Goal: Complete application form: Complete application form

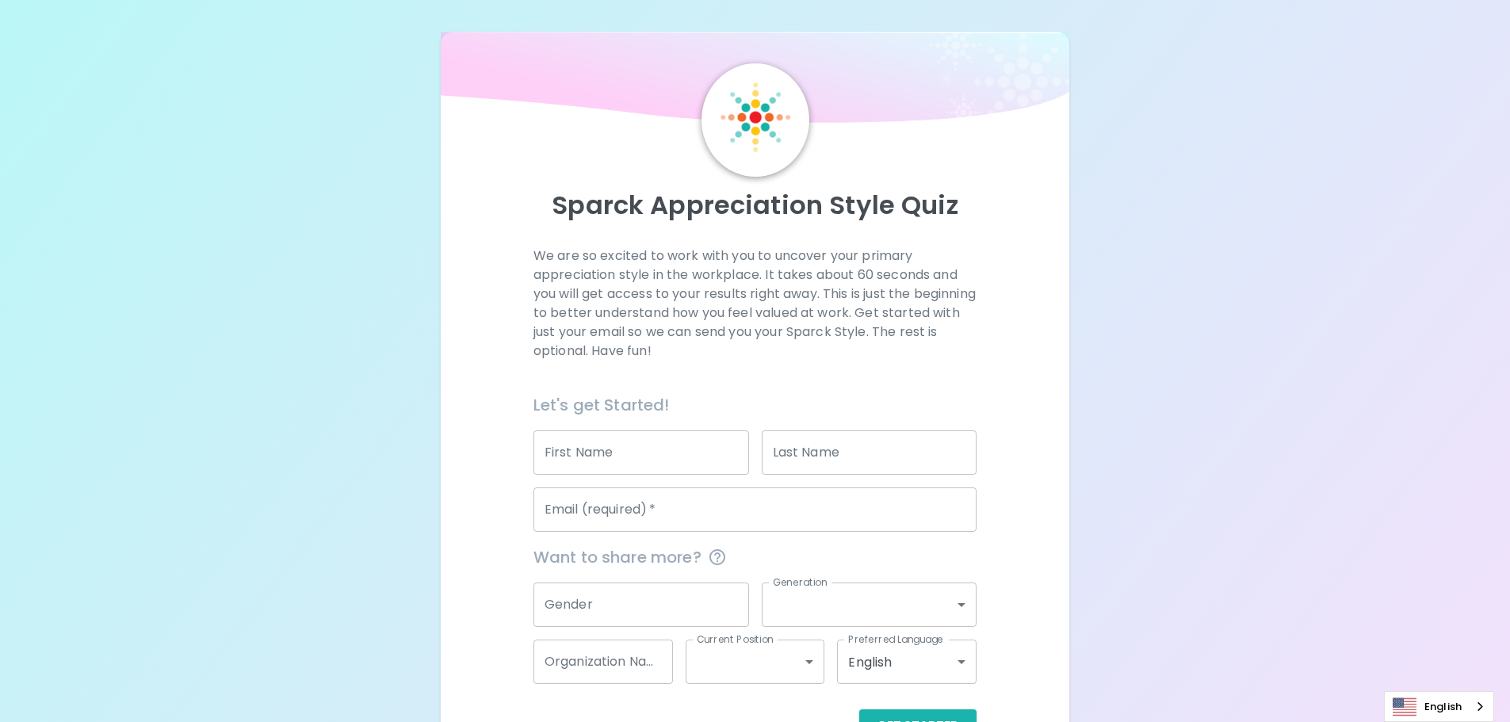
scroll to position [52, 0]
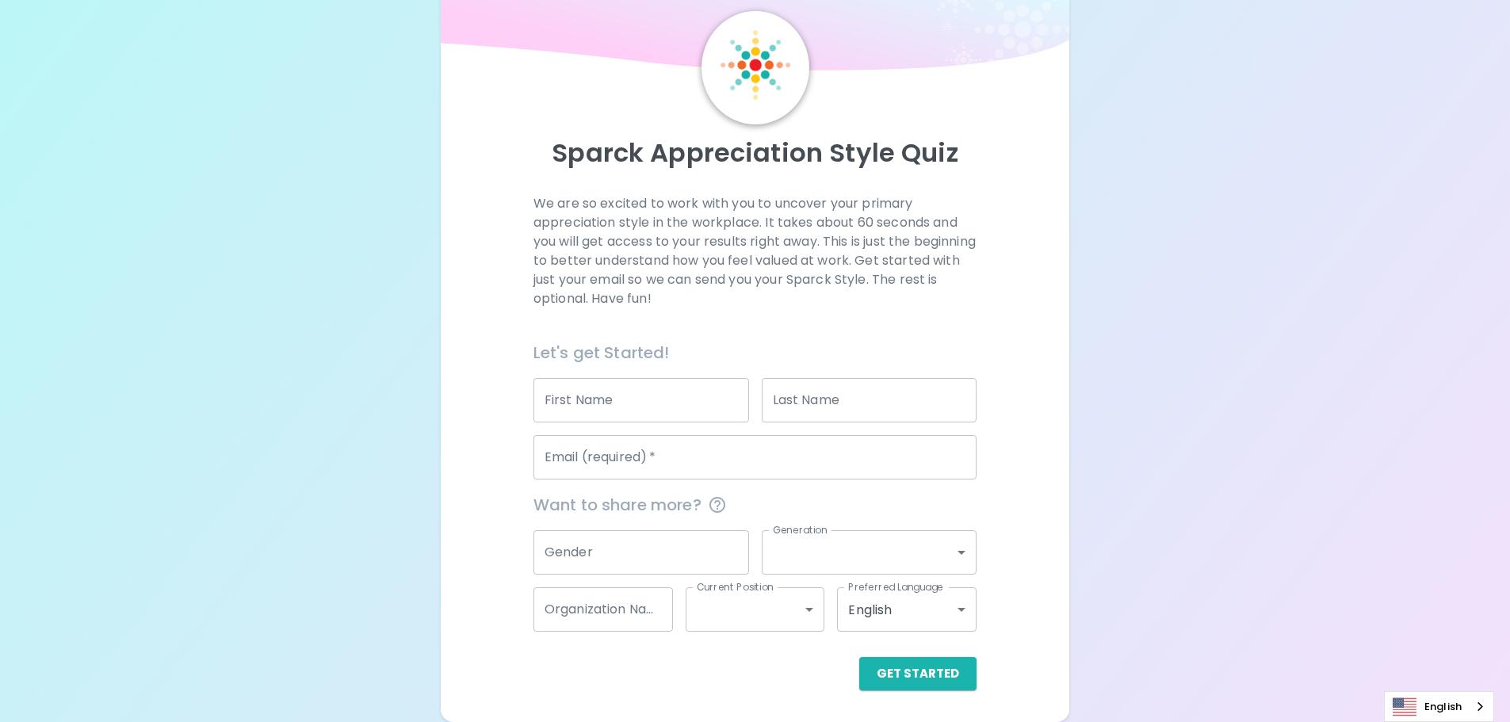
click at [687, 457] on input "Email (required)   *" at bounding box center [754, 457] width 443 height 44
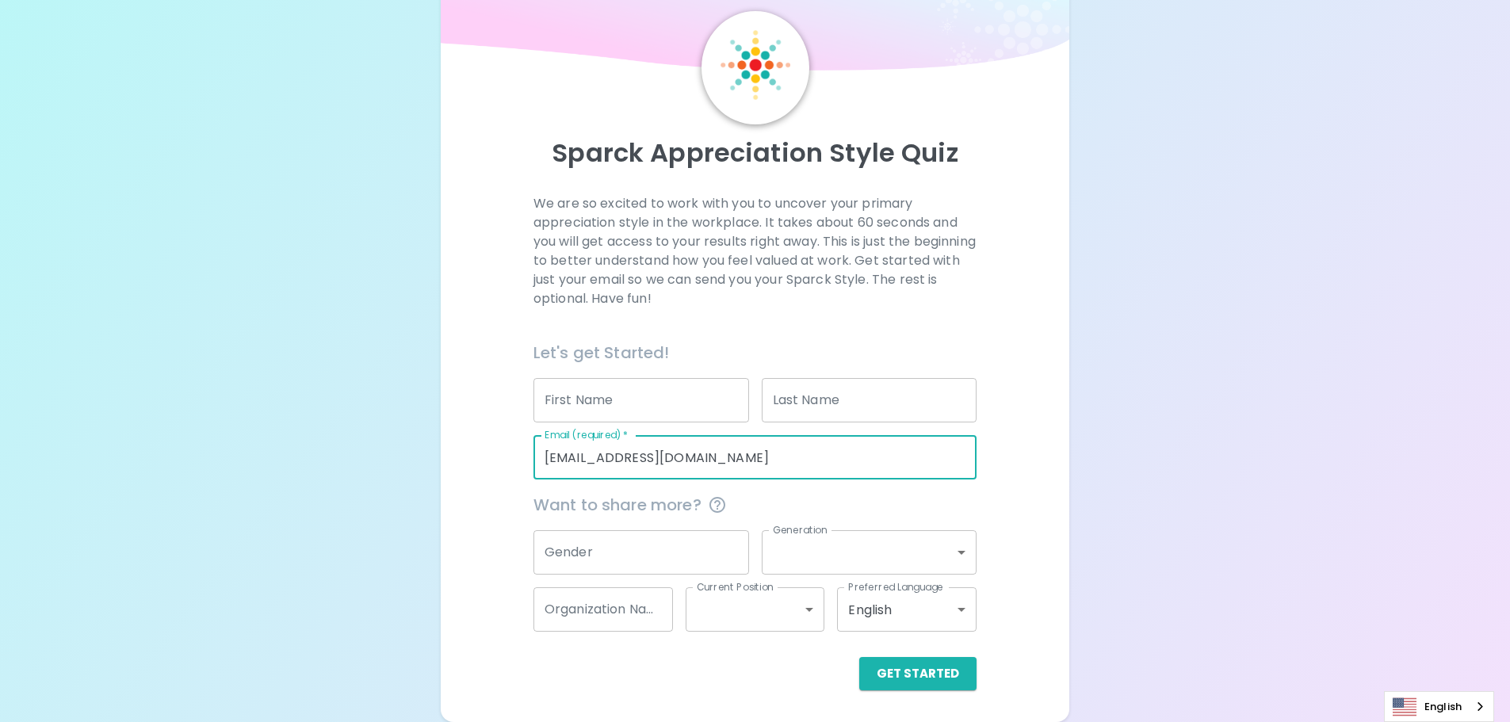
type input "[EMAIL_ADDRESS][DOMAIN_NAME]"
click at [680, 397] on input "First Name" at bounding box center [641, 400] width 216 height 44
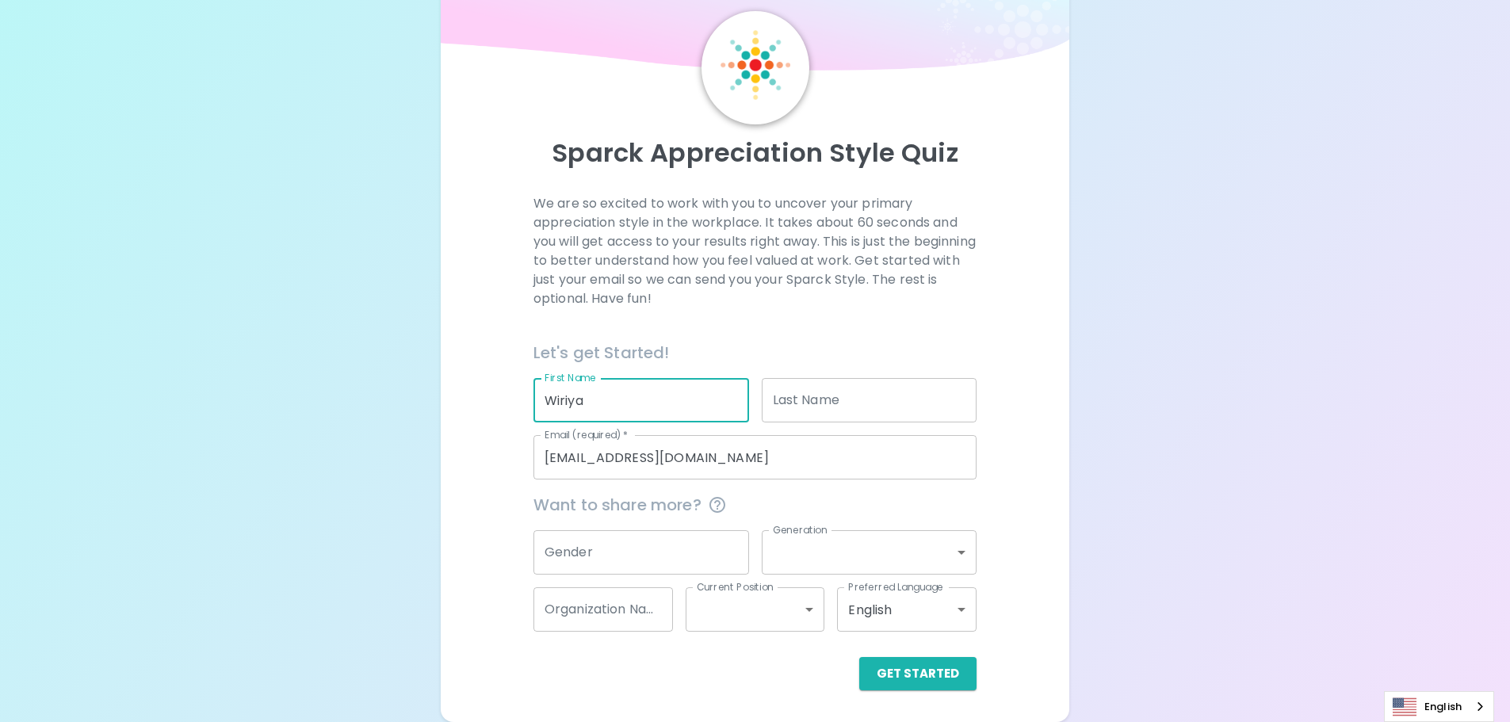
type input "Wiriya"
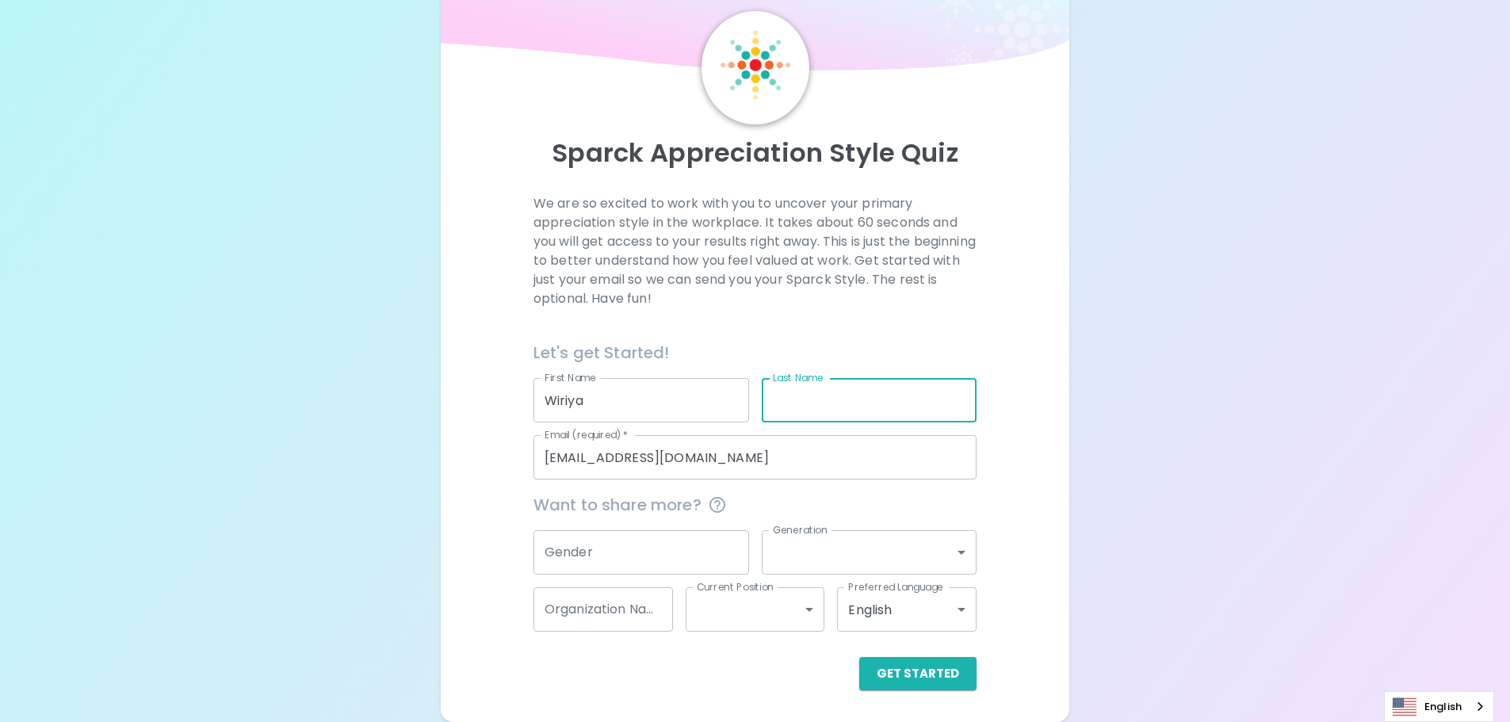
click at [788, 398] on input "Last Name" at bounding box center [870, 400] width 216 height 44
type input "Yupensuk"
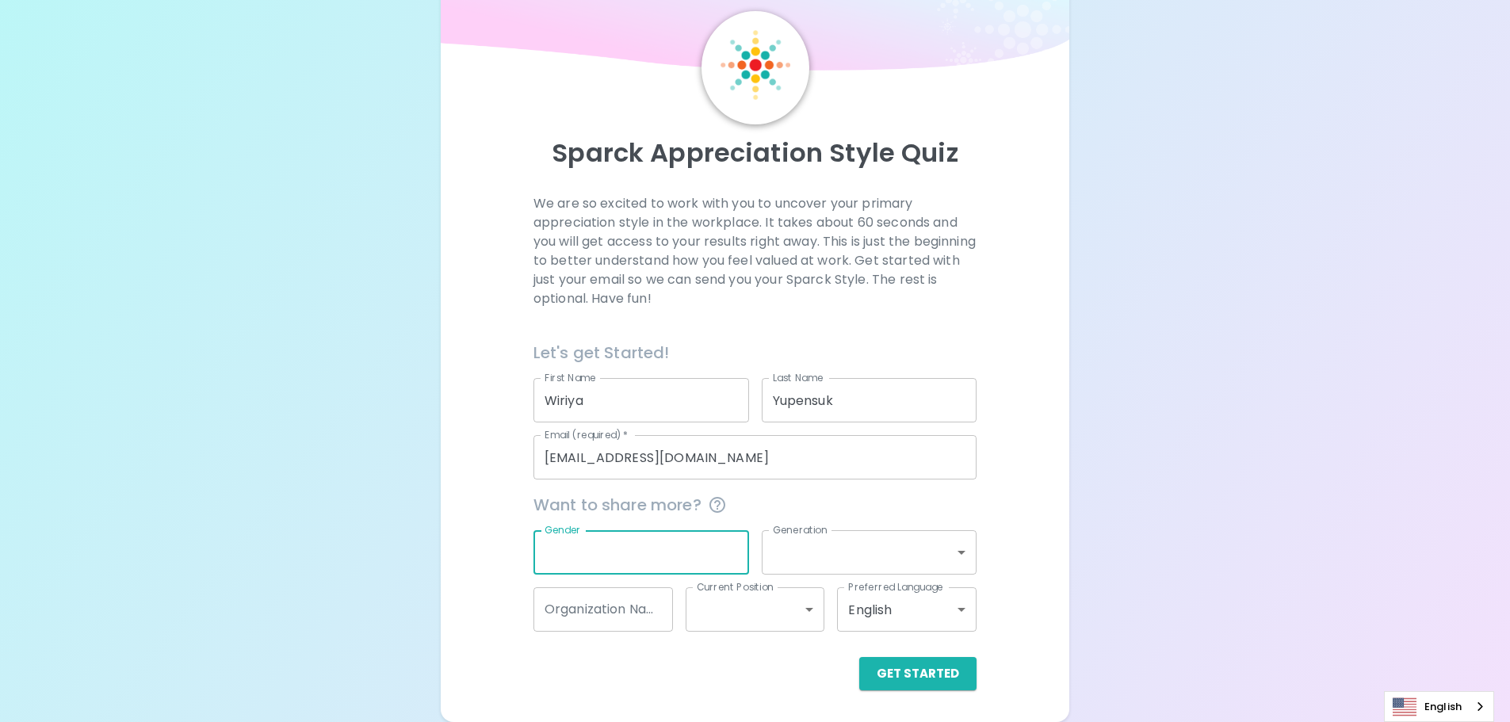
click at [675, 548] on input "Gender" at bounding box center [641, 552] width 216 height 44
type input "[DEMOGRAPHIC_DATA]"
click at [933, 553] on body "Sparck Appreciation Style Quiz We are so excited to work with you to uncover yo…" at bounding box center [755, 335] width 1510 height 774
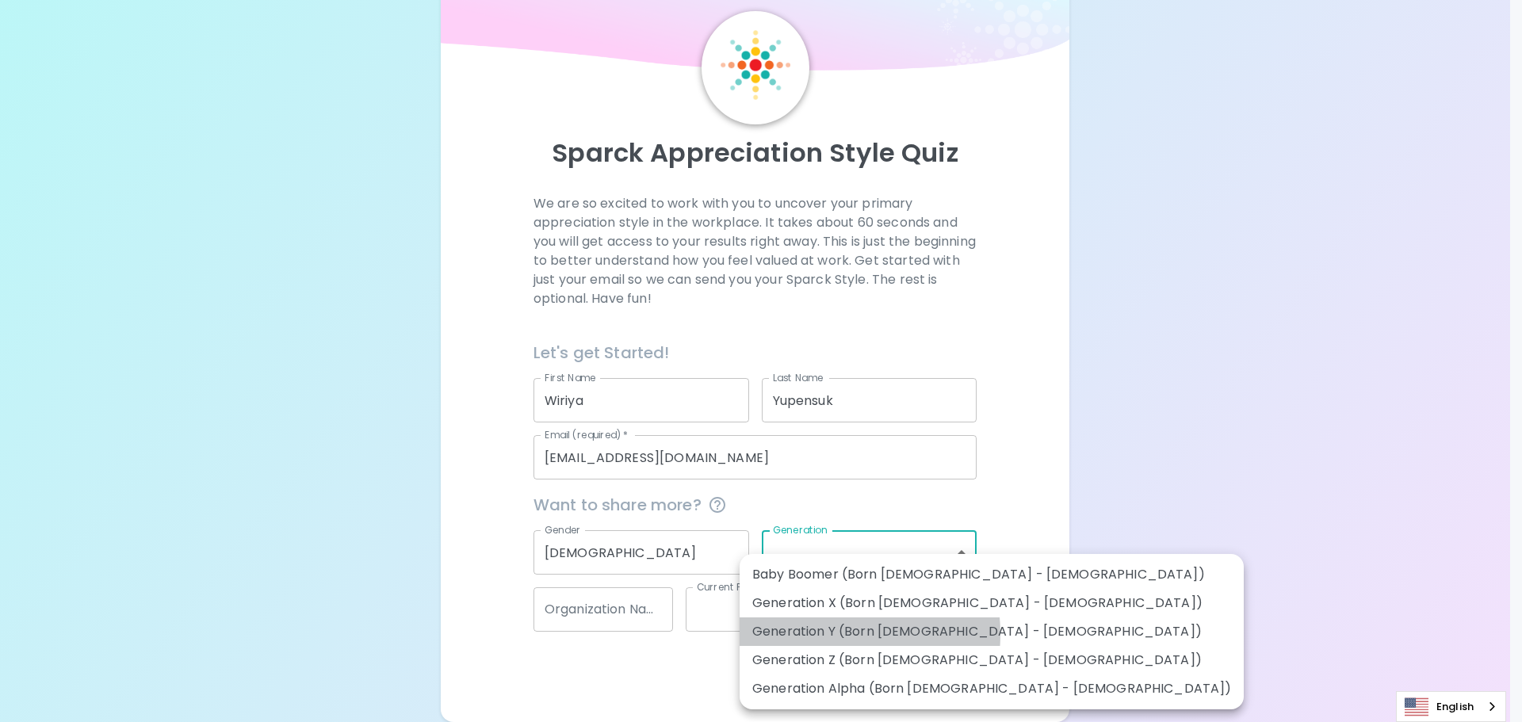
click at [811, 634] on li "Generation Y (Born [DEMOGRAPHIC_DATA] - [DEMOGRAPHIC_DATA])" at bounding box center [992, 631] width 504 height 29
type input "generation_y"
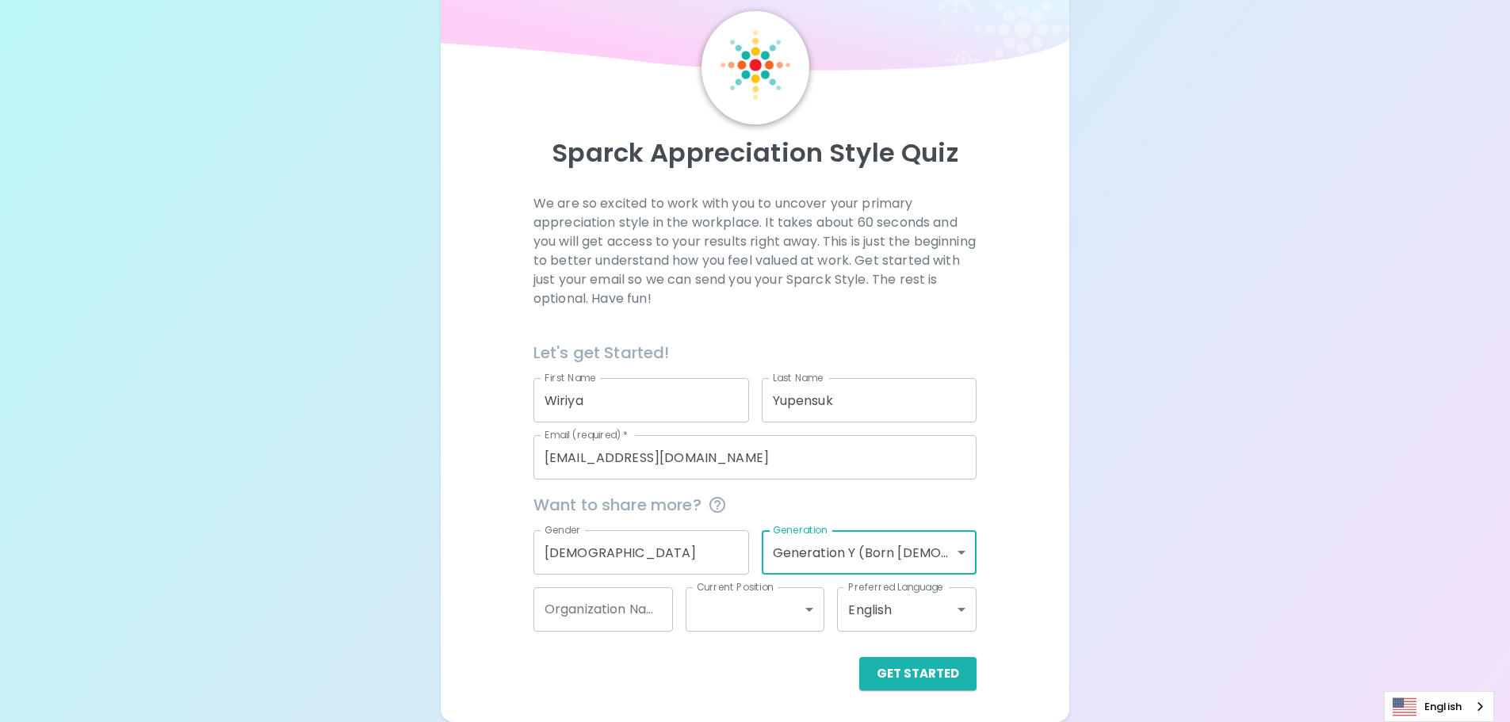
click at [595, 621] on input "Organization Name" at bounding box center [603, 609] width 140 height 44
type input "Campus Support"
click at [797, 610] on body "Sparck Appreciation Style Quiz We are so excited to work with you to uncover yo…" at bounding box center [761, 335] width 1522 height 774
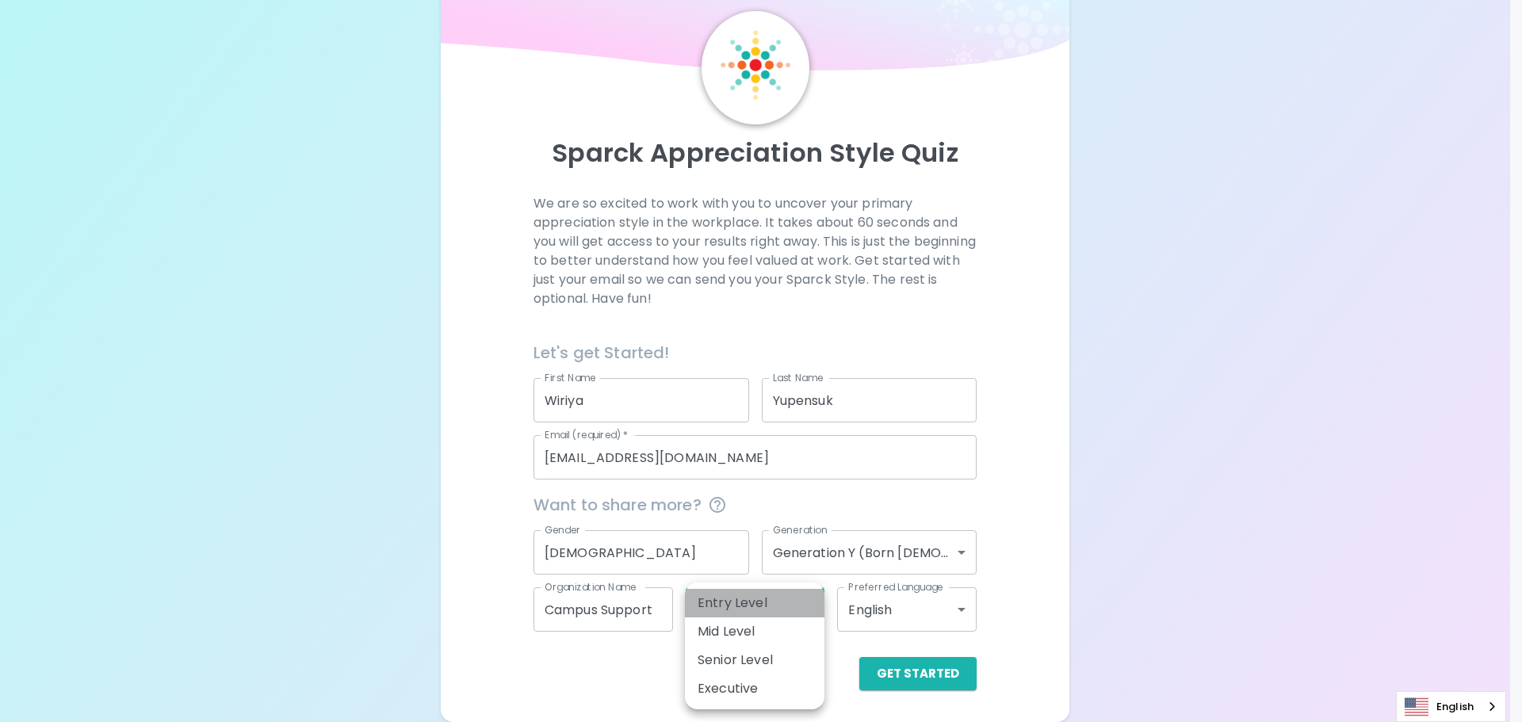
click at [771, 609] on li "Entry Level" at bounding box center [755, 603] width 140 height 29
type input "entry_level"
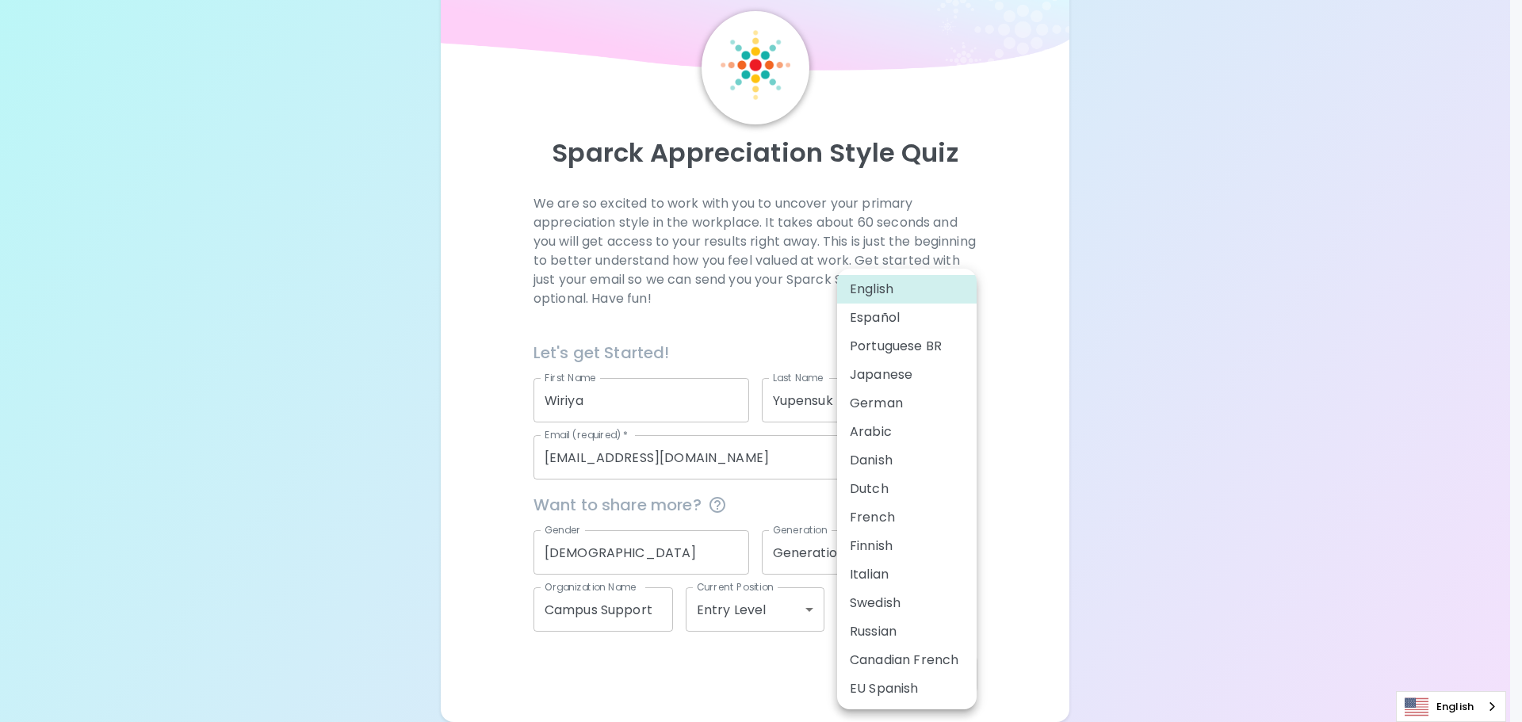
click at [943, 609] on body "Sparck Appreciation Style Quiz We are so excited to work with you to uncover yo…" at bounding box center [761, 335] width 1522 height 774
click at [1065, 583] on div at bounding box center [761, 361] width 1522 height 722
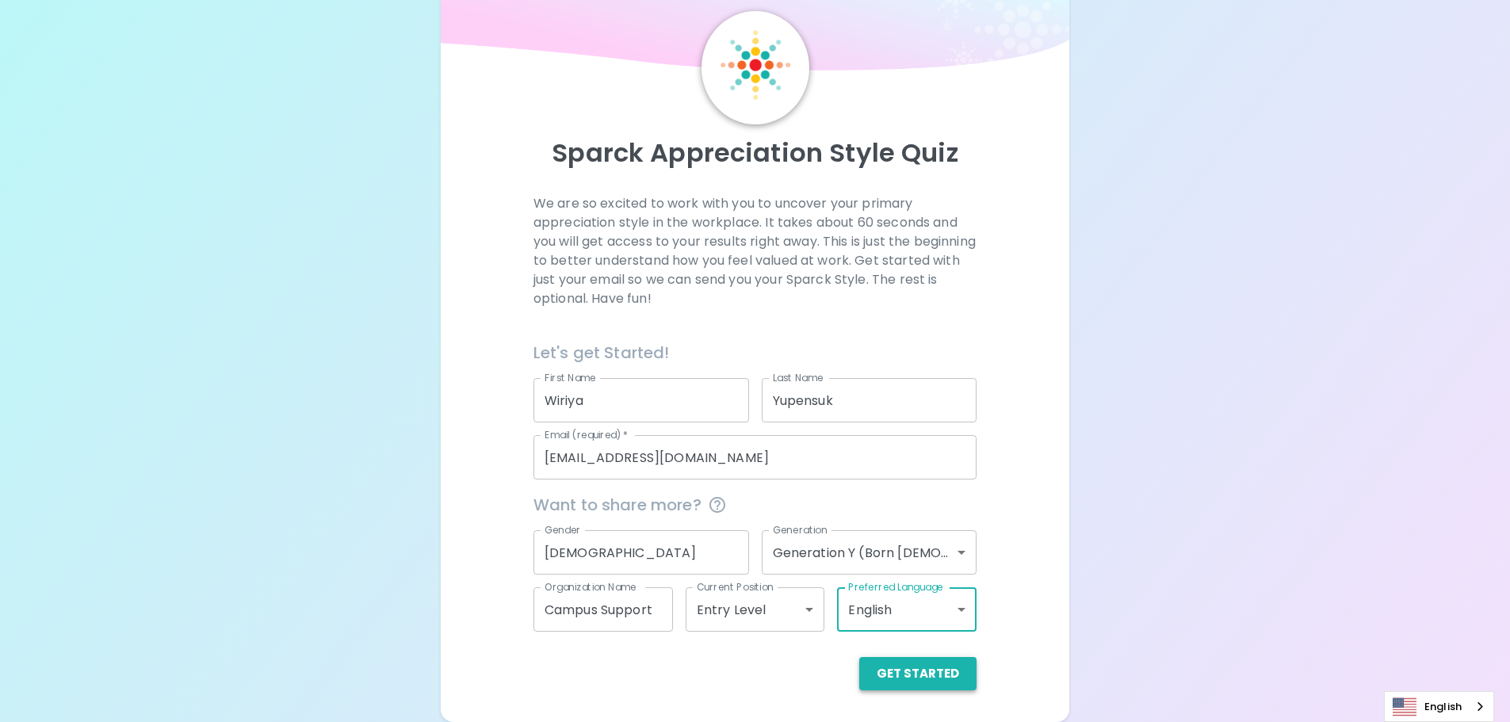
click at [942, 676] on button "Get Started" at bounding box center [917, 673] width 117 height 33
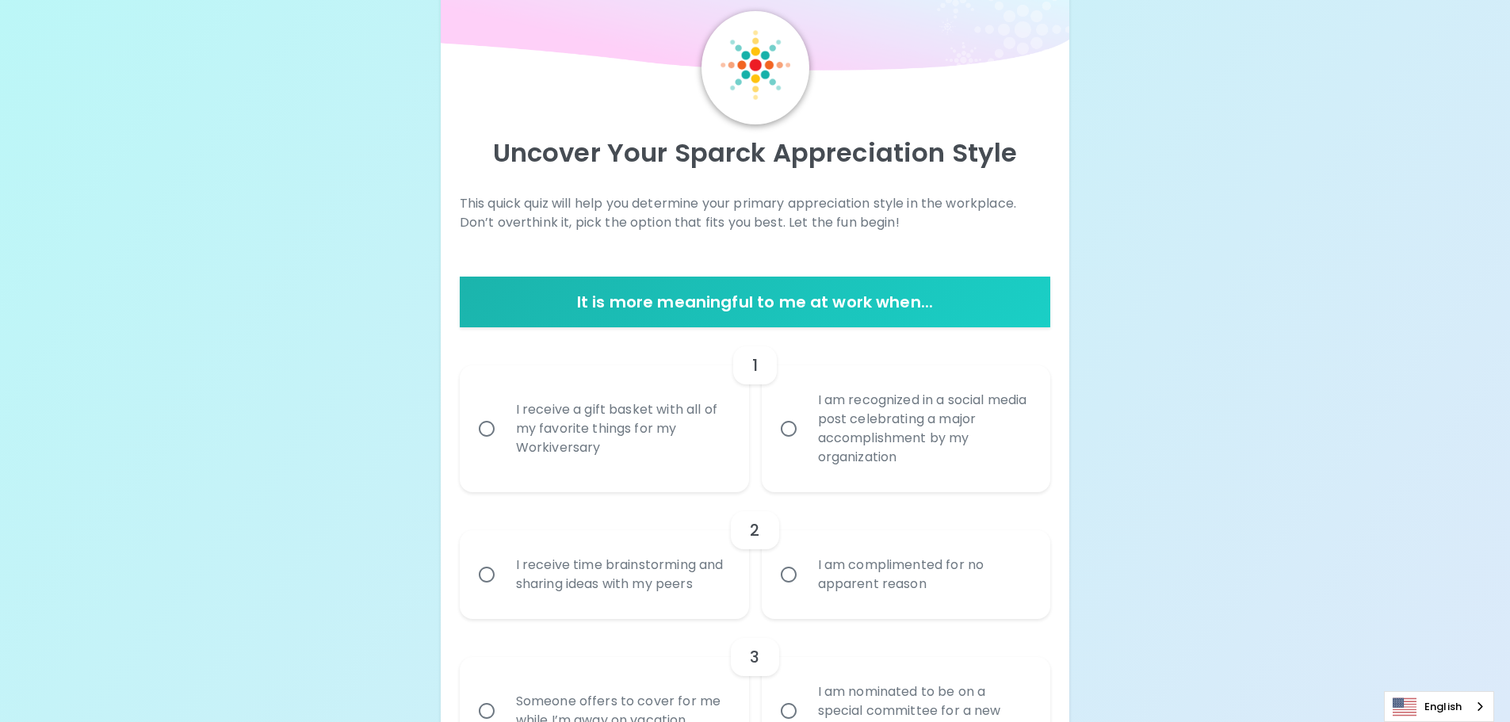
scroll to position [132, 0]
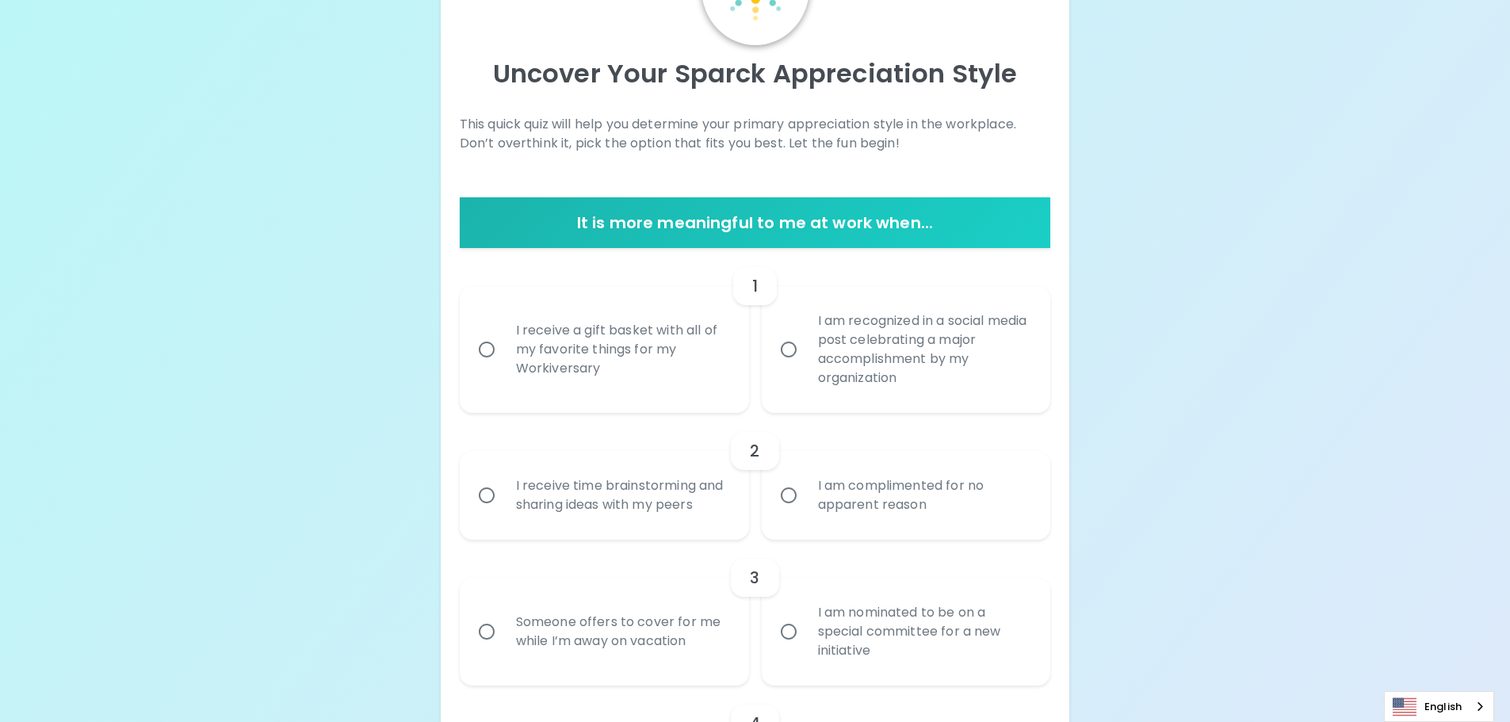
click at [790, 345] on input "I am recognized in a social media post celebrating a major accomplishment by my…" at bounding box center [788, 349] width 33 height 33
radio input "true"
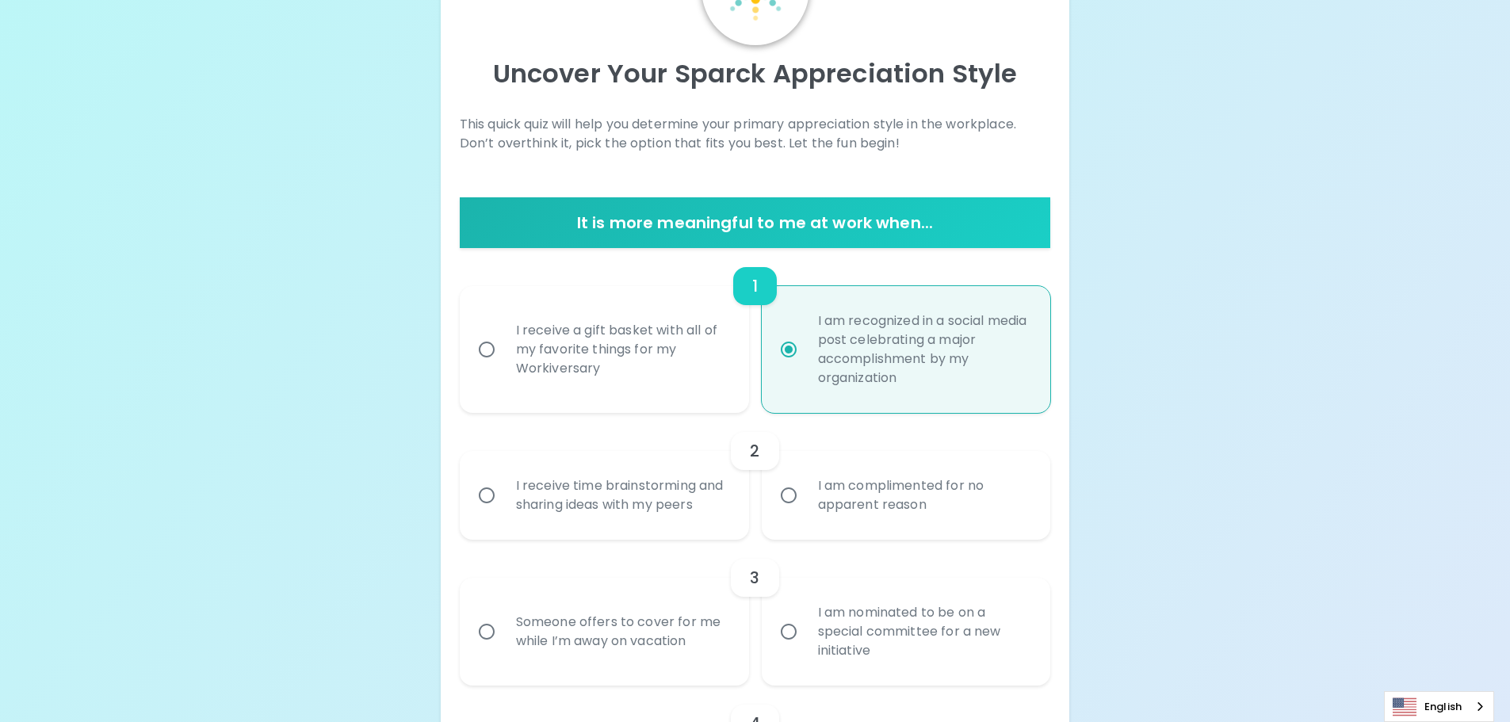
scroll to position [258, 0]
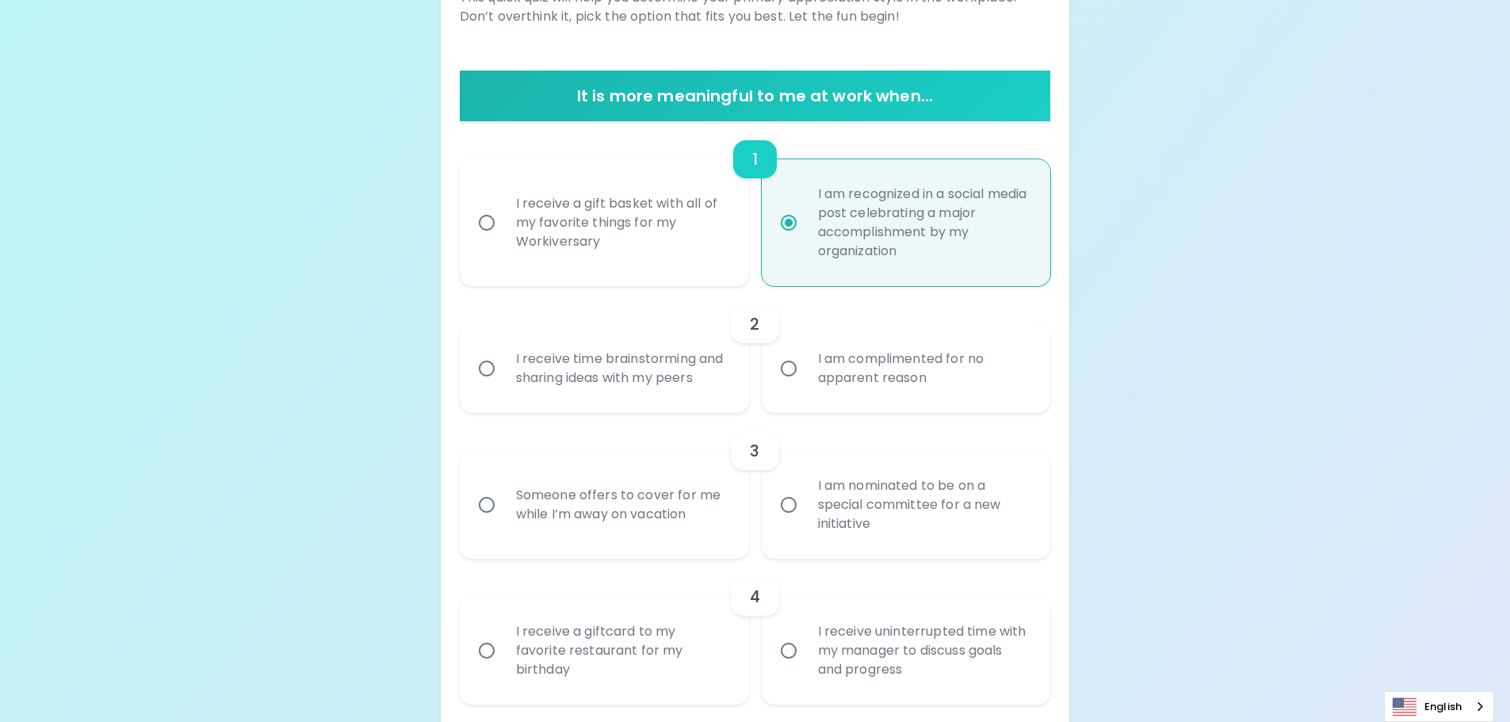
click at [485, 365] on input "I receive time brainstorming and sharing ideas with my peers" at bounding box center [486, 368] width 33 height 33
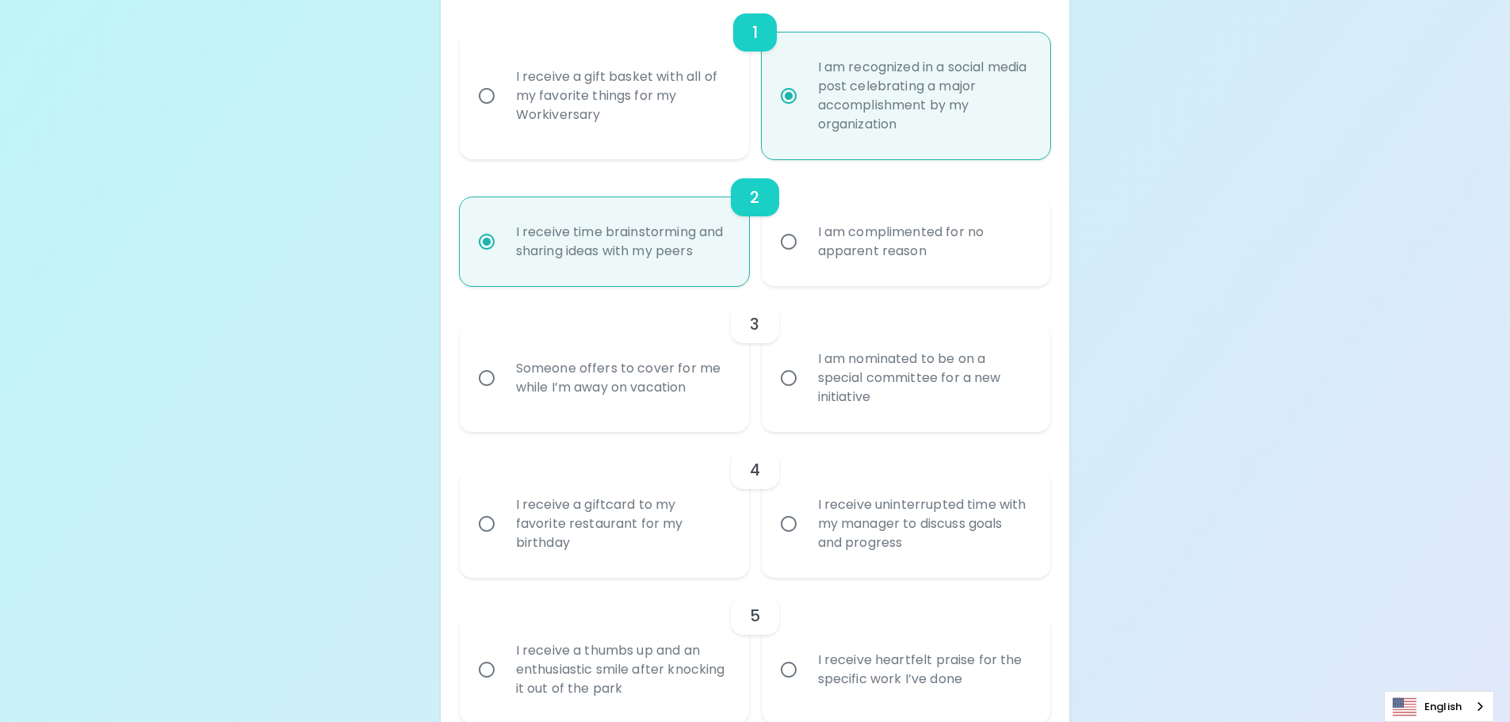
scroll to position [465, 0]
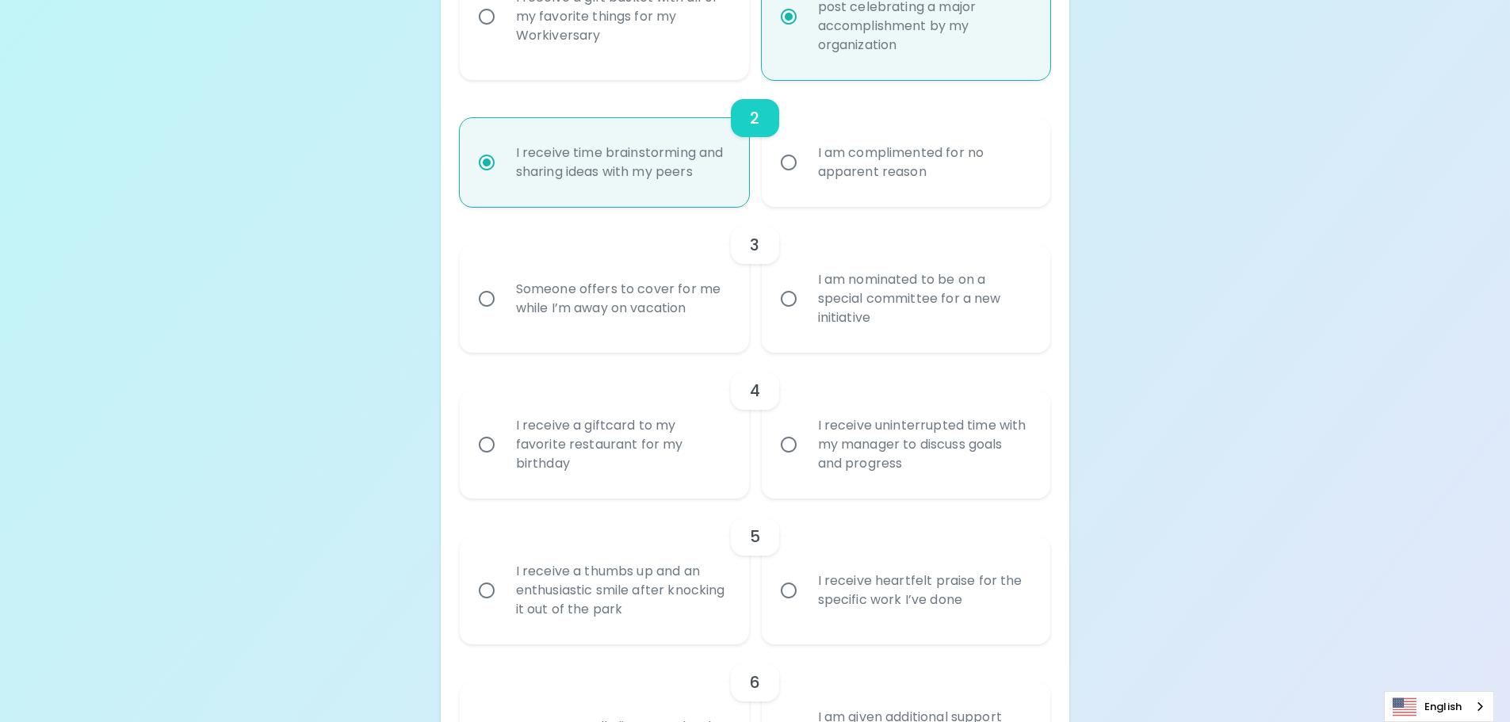
radio input "true"
click at [789, 296] on input "I am nominated to be on a special committee for a new initiative" at bounding box center [788, 298] width 33 height 33
radio input "false"
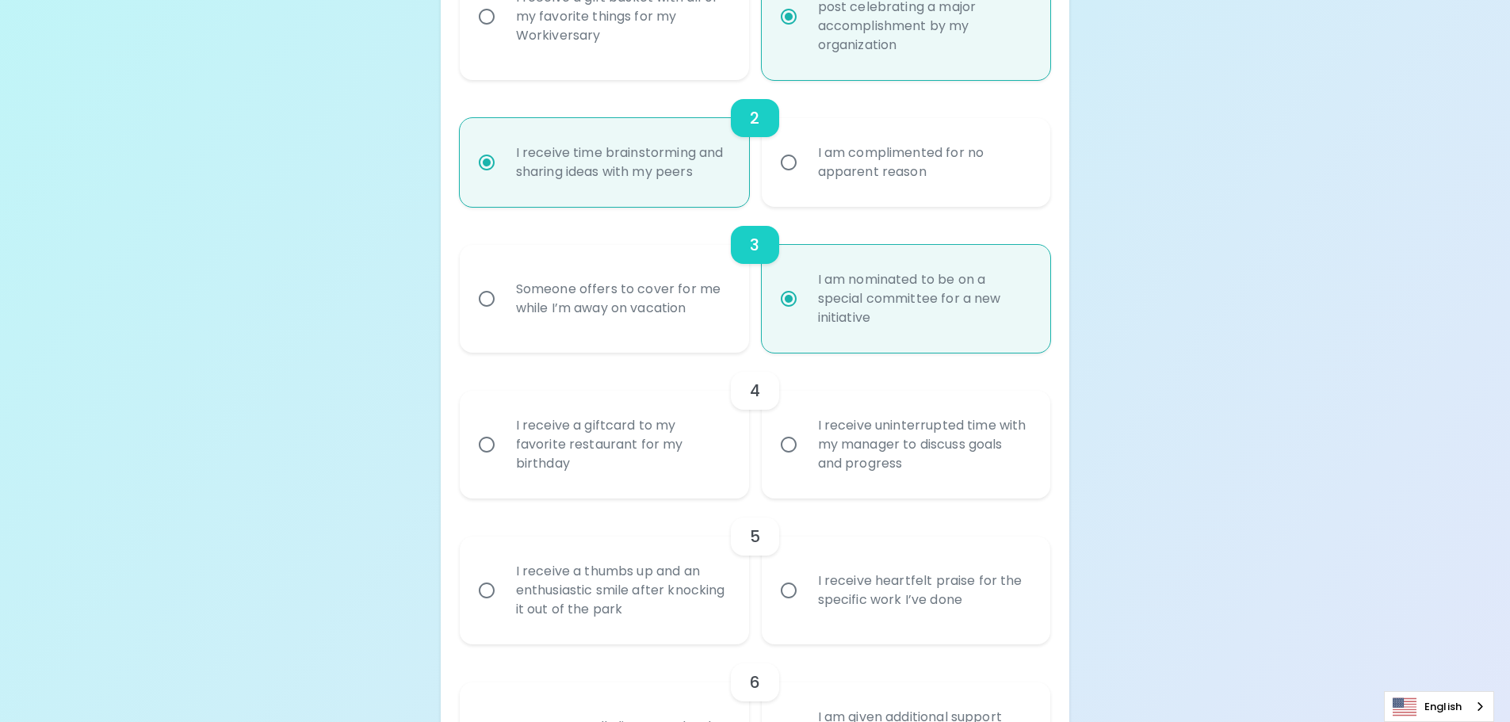
scroll to position [591, 0]
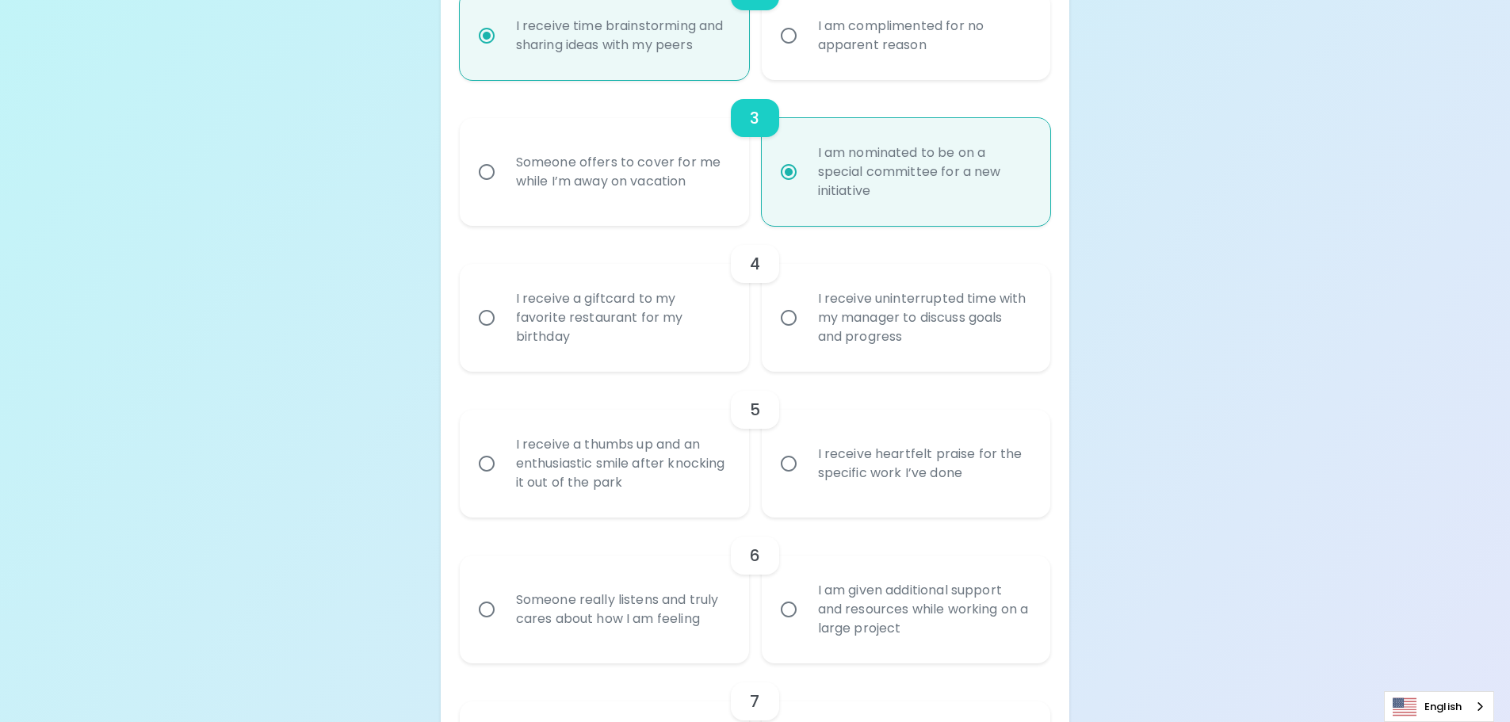
radio input "true"
click at [791, 315] on input "I receive uninterrupted time with my manager to discuss goals and progress" at bounding box center [788, 317] width 33 height 33
radio input "false"
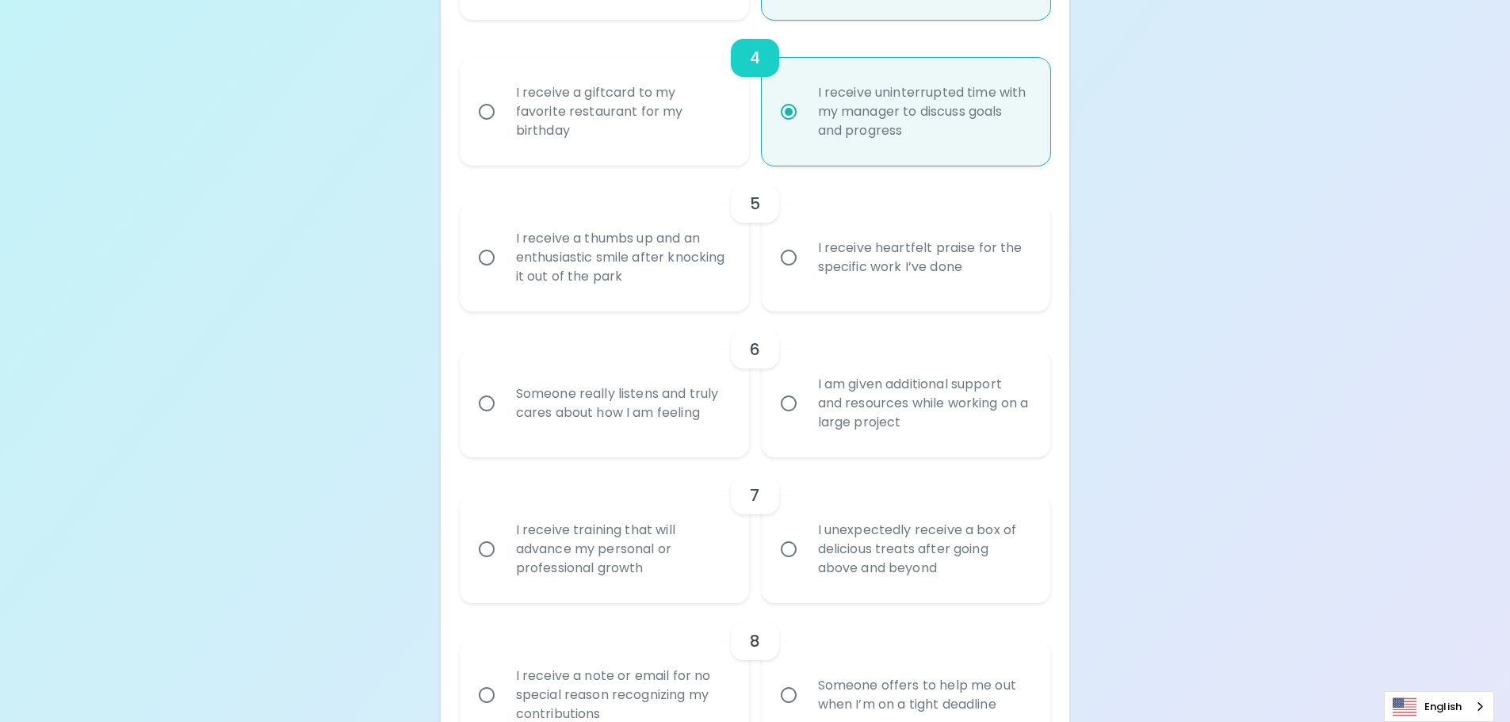
scroll to position [877, 0]
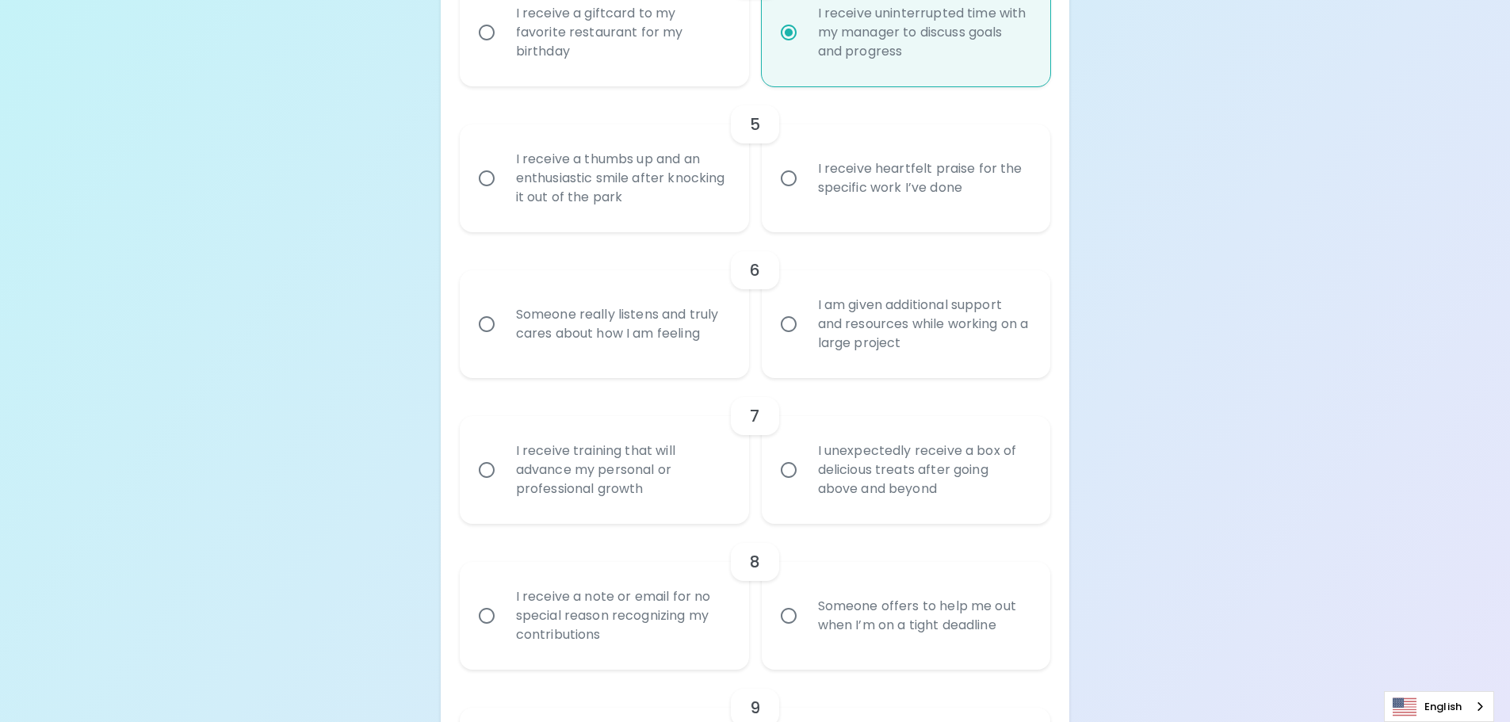
radio input "true"
click at [484, 179] on input "I receive a thumbs up and an enthusiastic smile after knocking it out of the pa…" at bounding box center [486, 178] width 33 height 33
radio input "false"
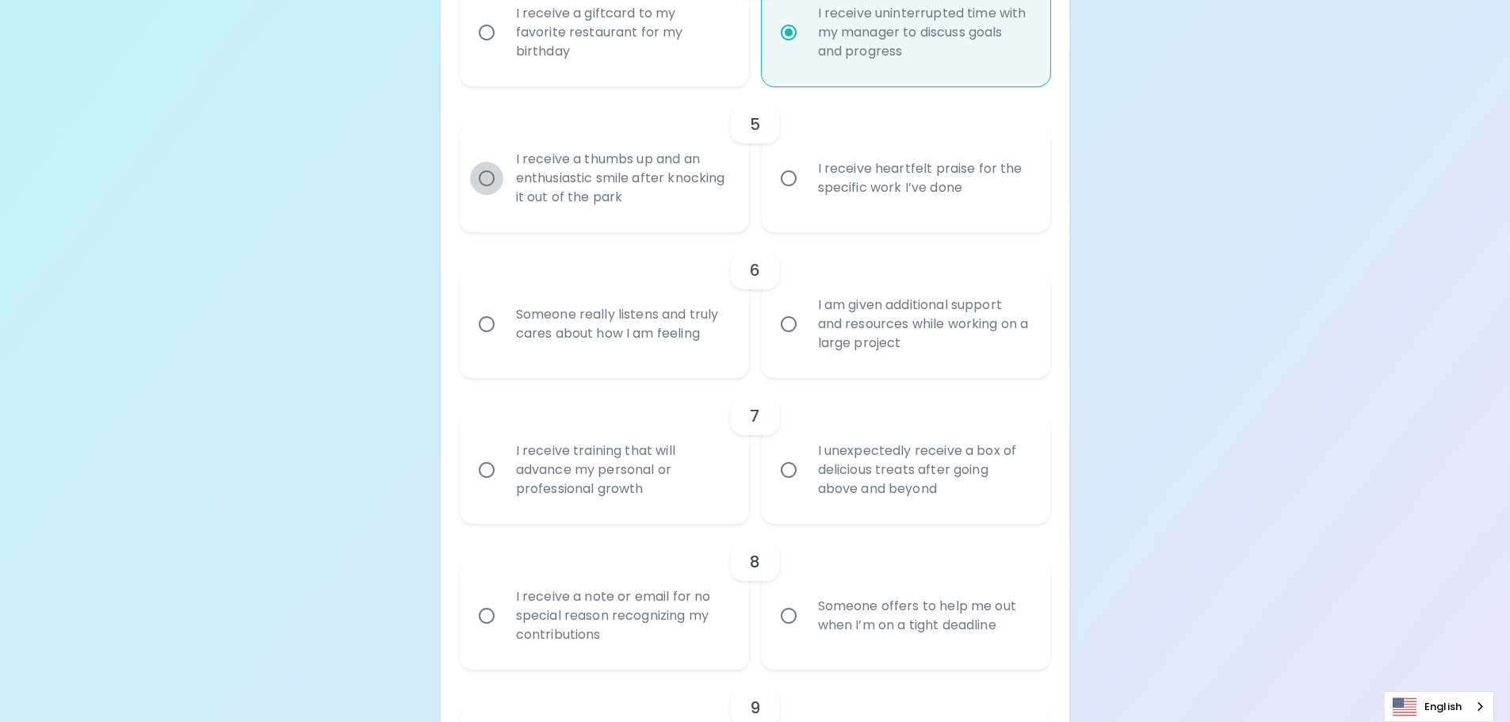
scroll to position [1004, 0]
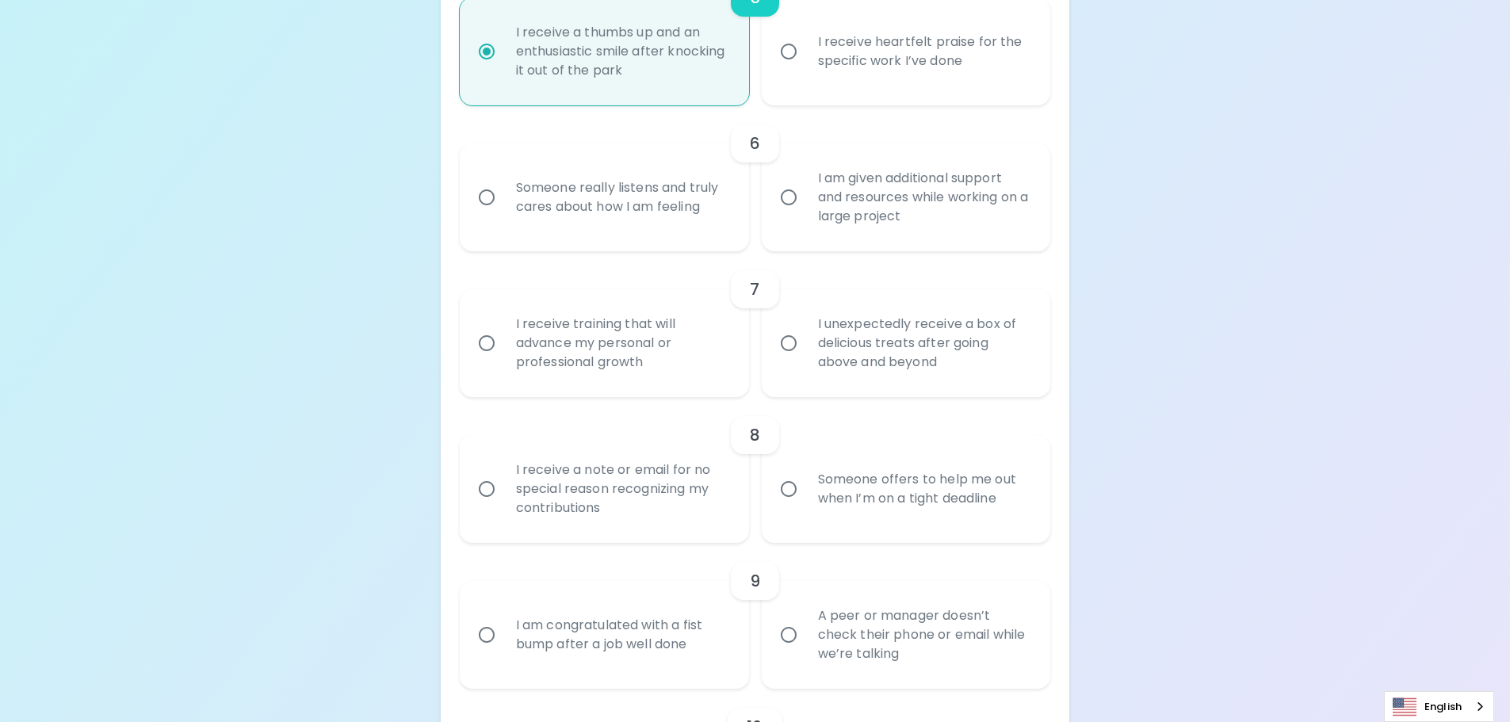
radio input "true"
click at [491, 197] on input "Someone really listens and truly cares about how I am feeling" at bounding box center [486, 197] width 33 height 33
radio input "false"
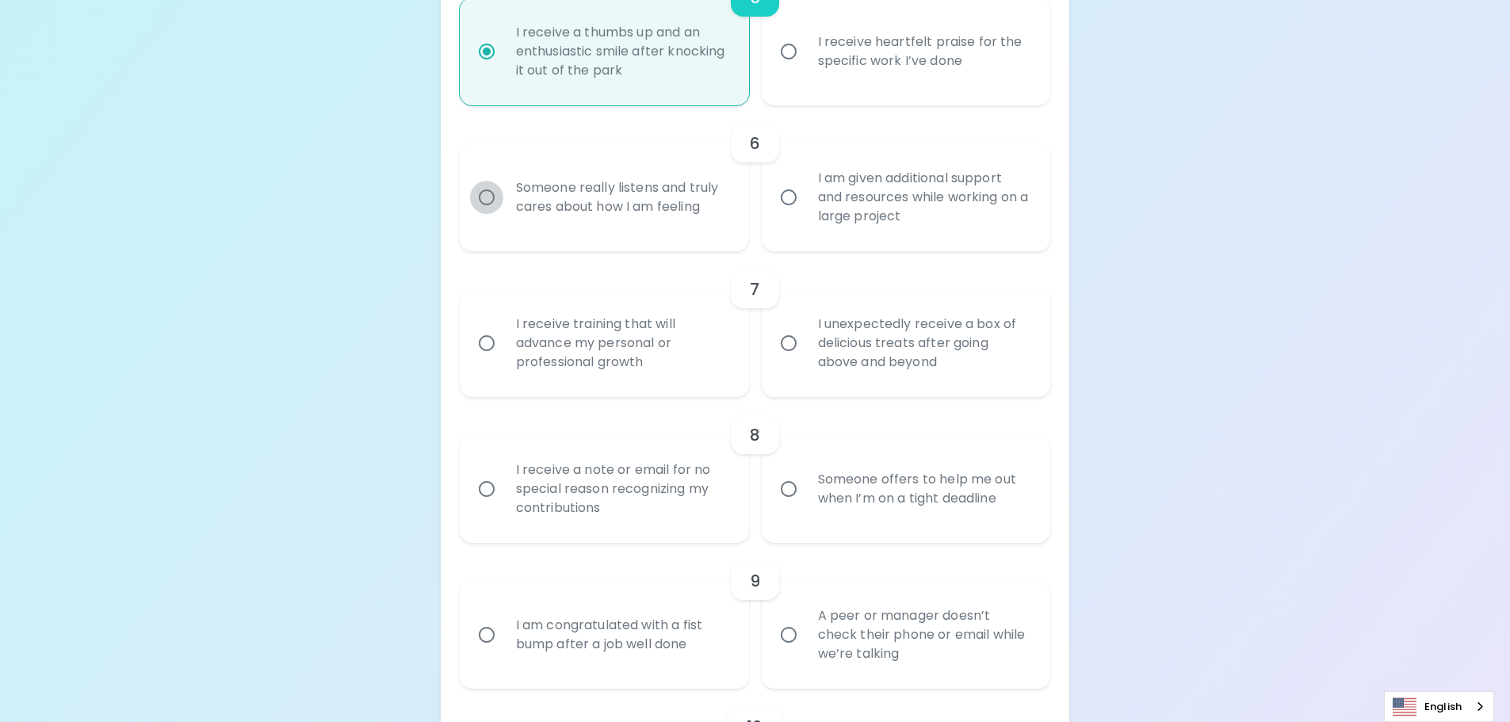
radio input "false"
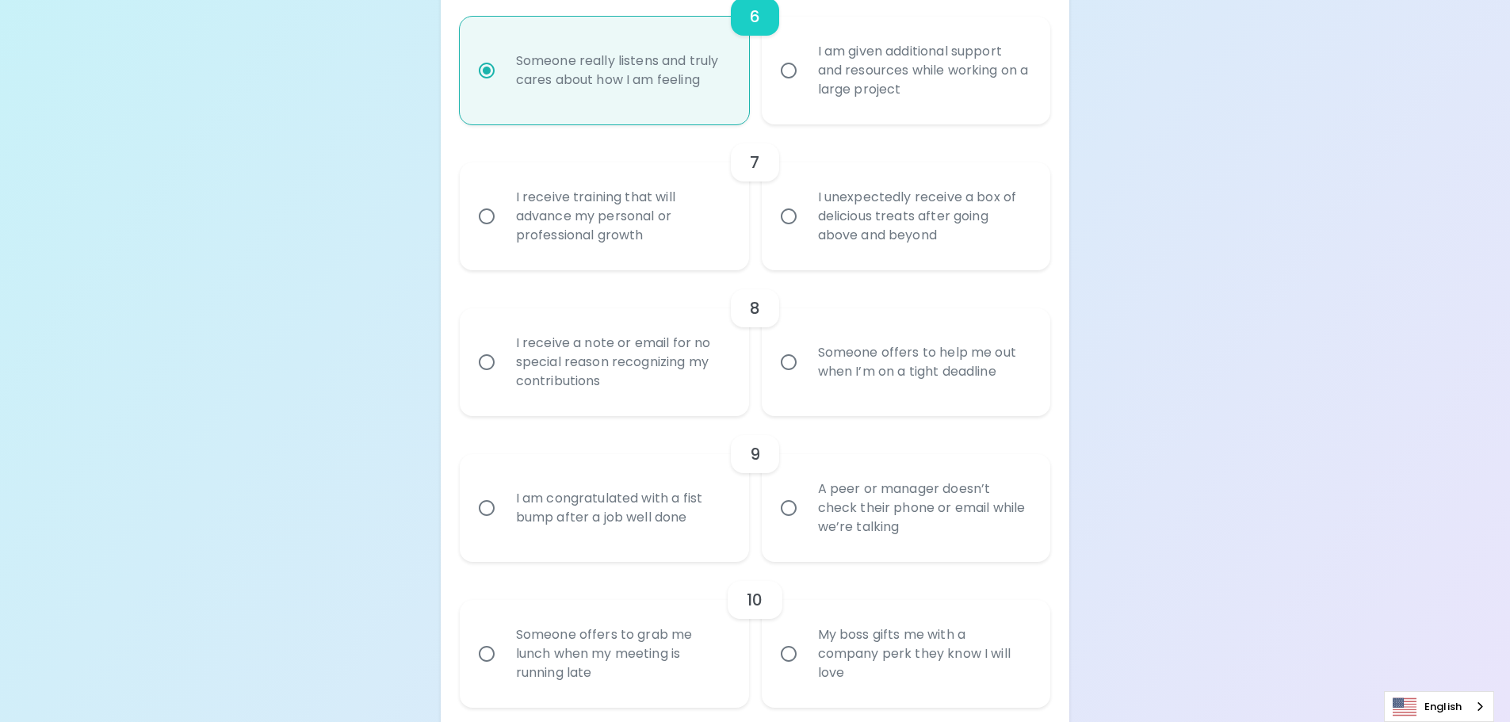
radio input "true"
click at [492, 212] on input "I receive training that will advance my personal or professional growth" at bounding box center [486, 216] width 33 height 33
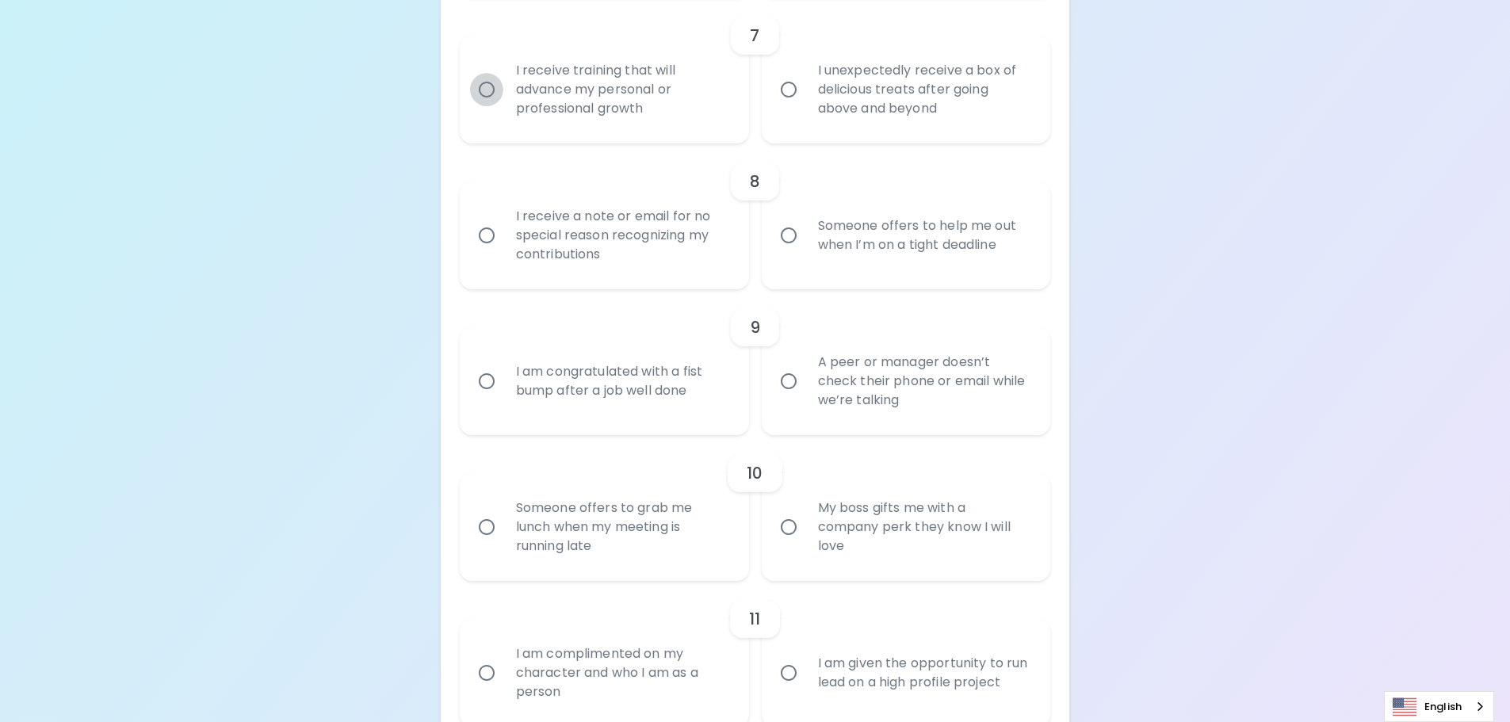
radio input "false"
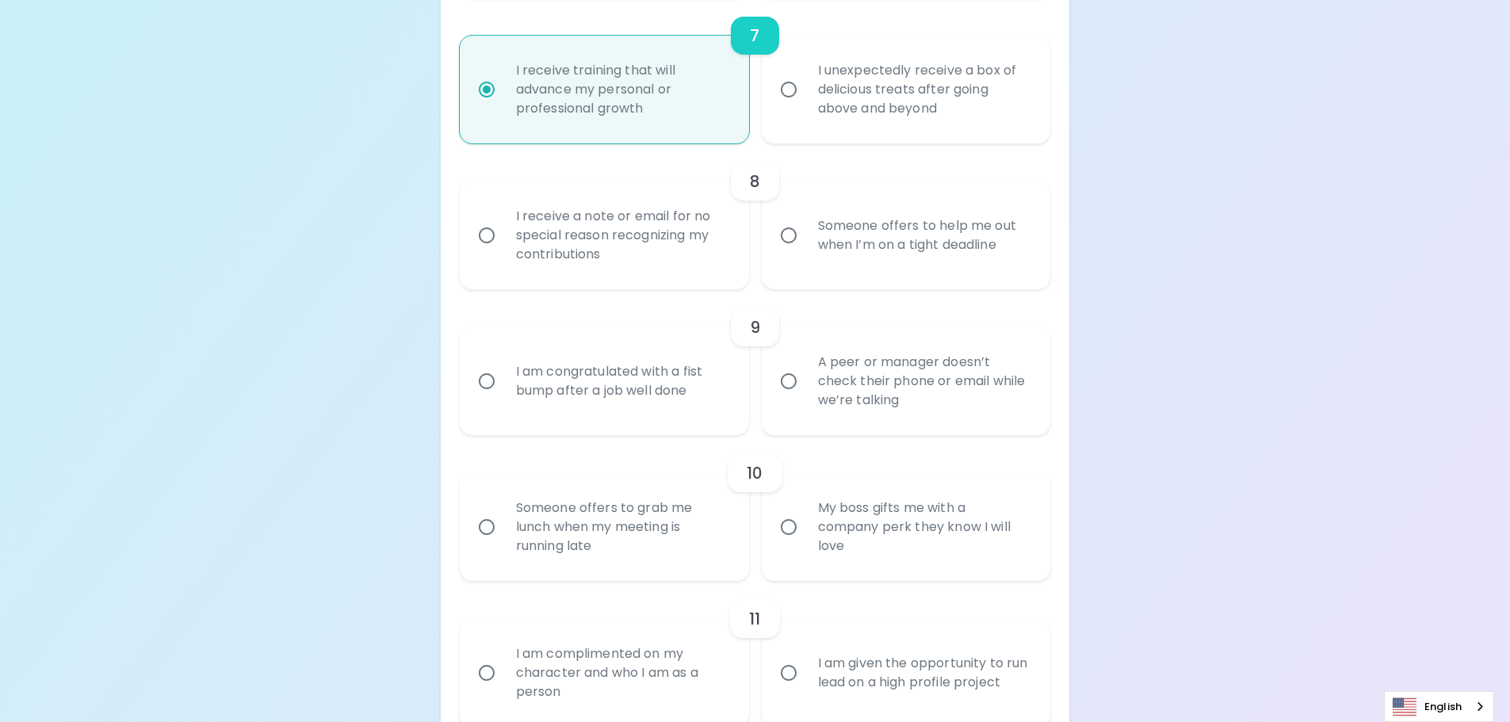
radio input "true"
click at [490, 236] on input "I receive a note or email for no special reason recognizing my contributions" at bounding box center [486, 235] width 33 height 33
radio input "false"
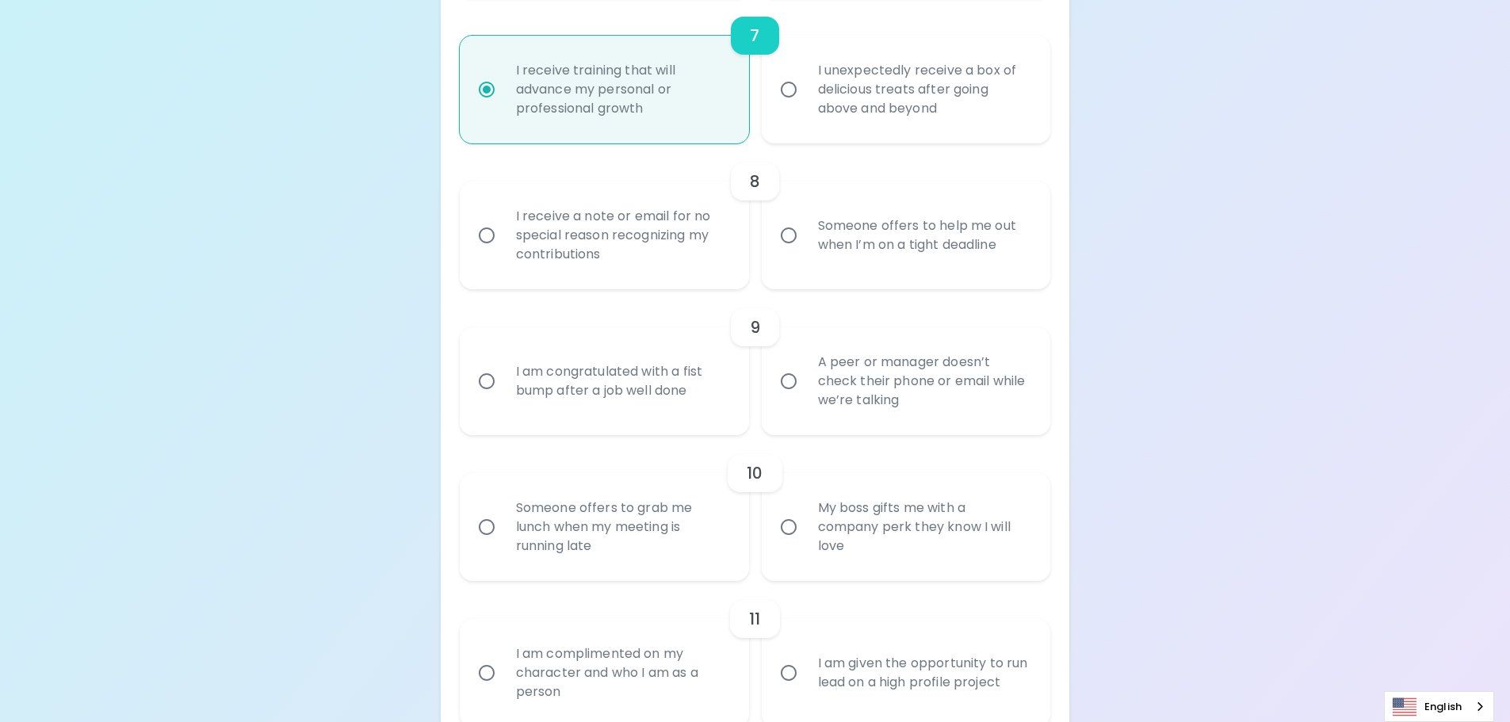
radio input "false"
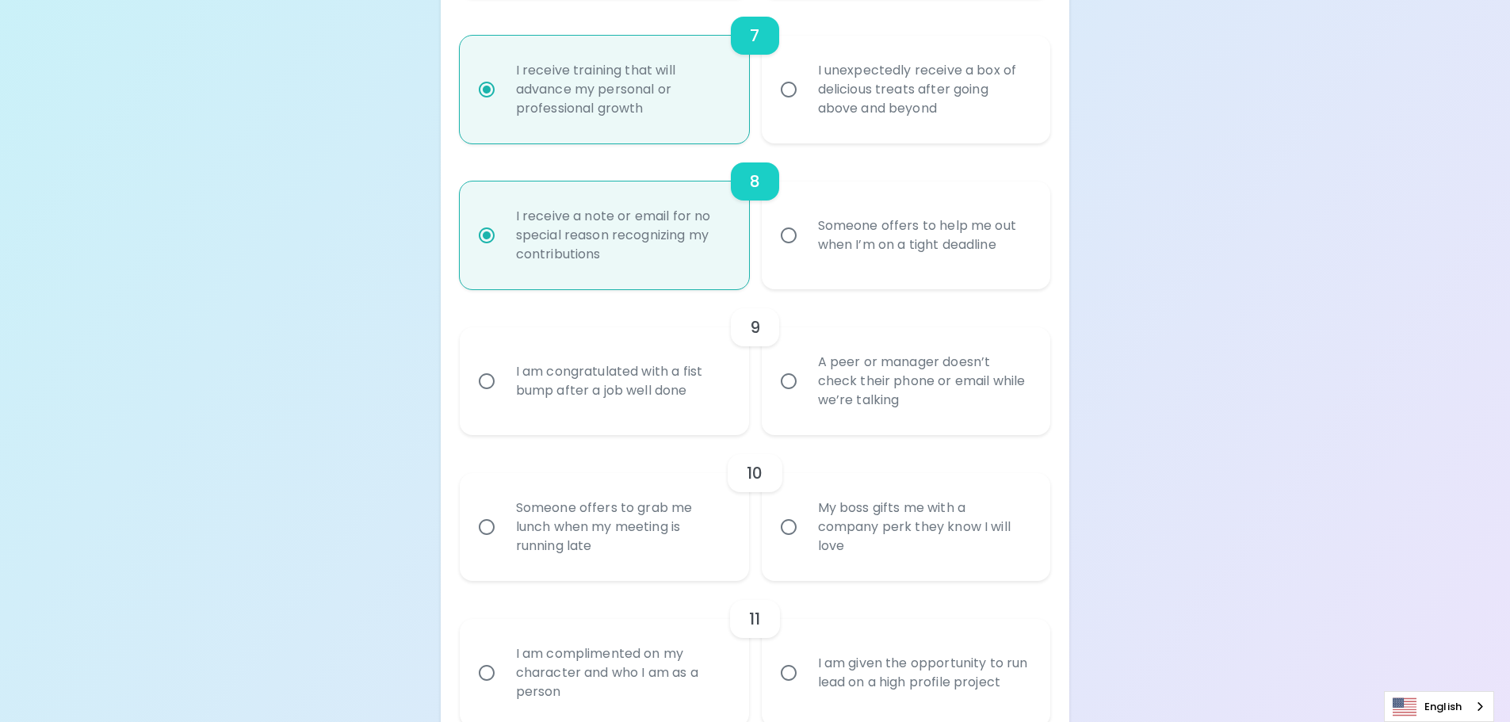
scroll to position [1384, 0]
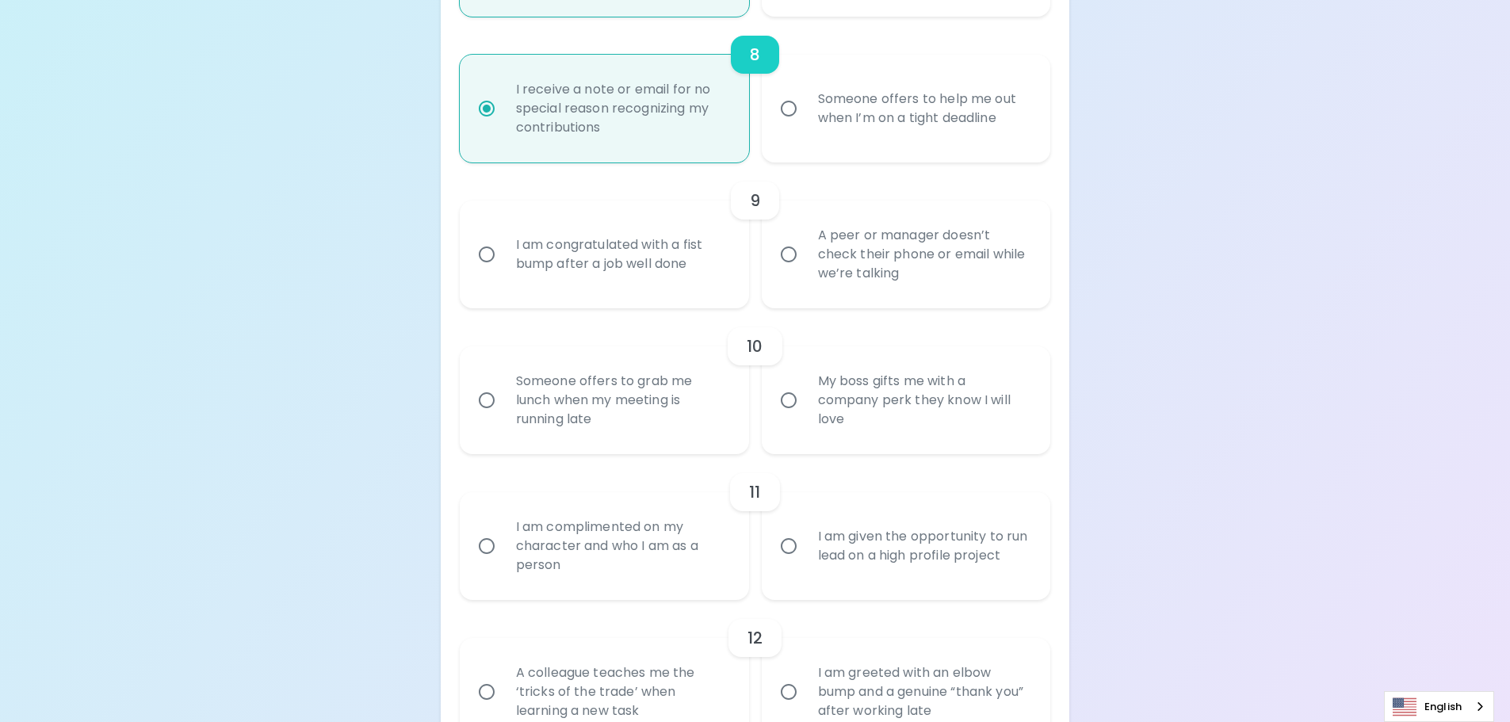
radio input "true"
click at [483, 262] on input "I am congratulated with a fist bump after a job well done" at bounding box center [486, 254] width 33 height 33
radio input "false"
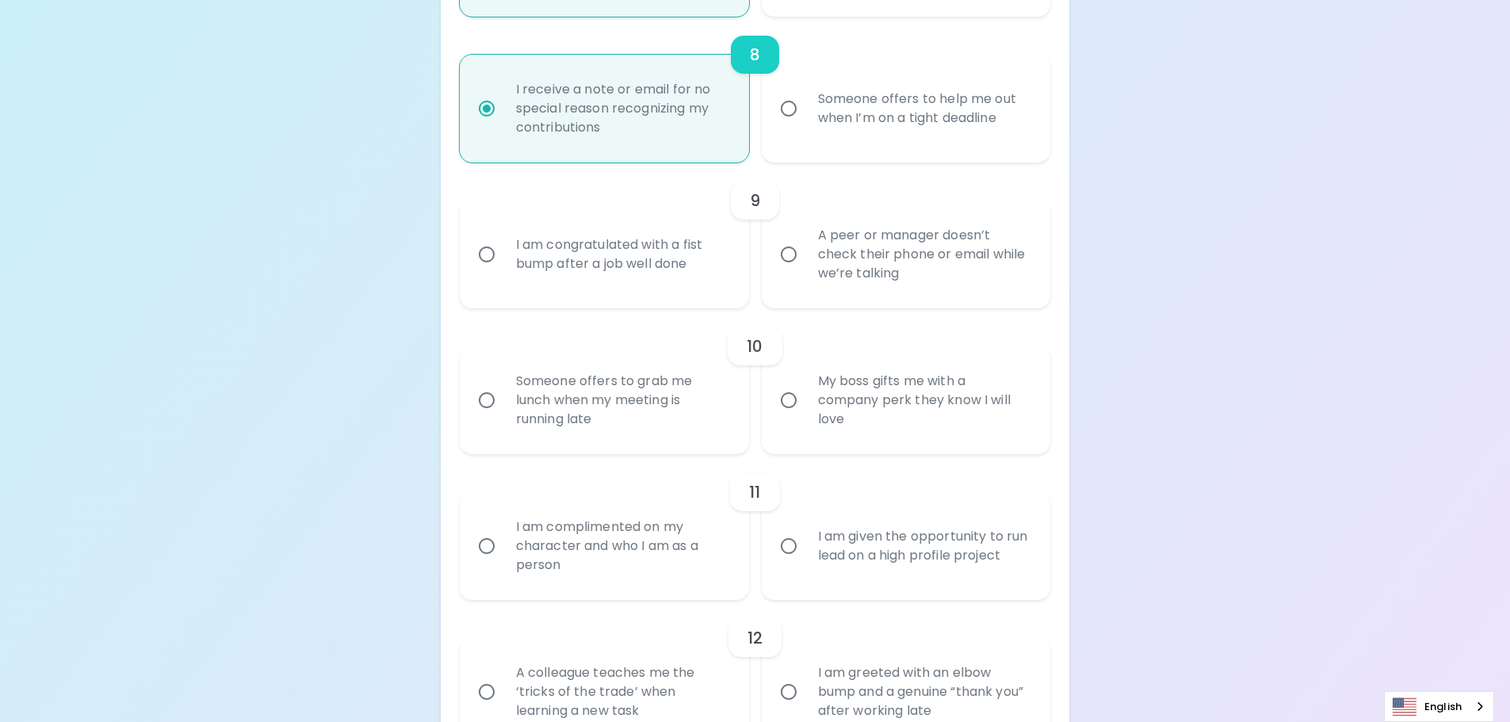
radio input "false"
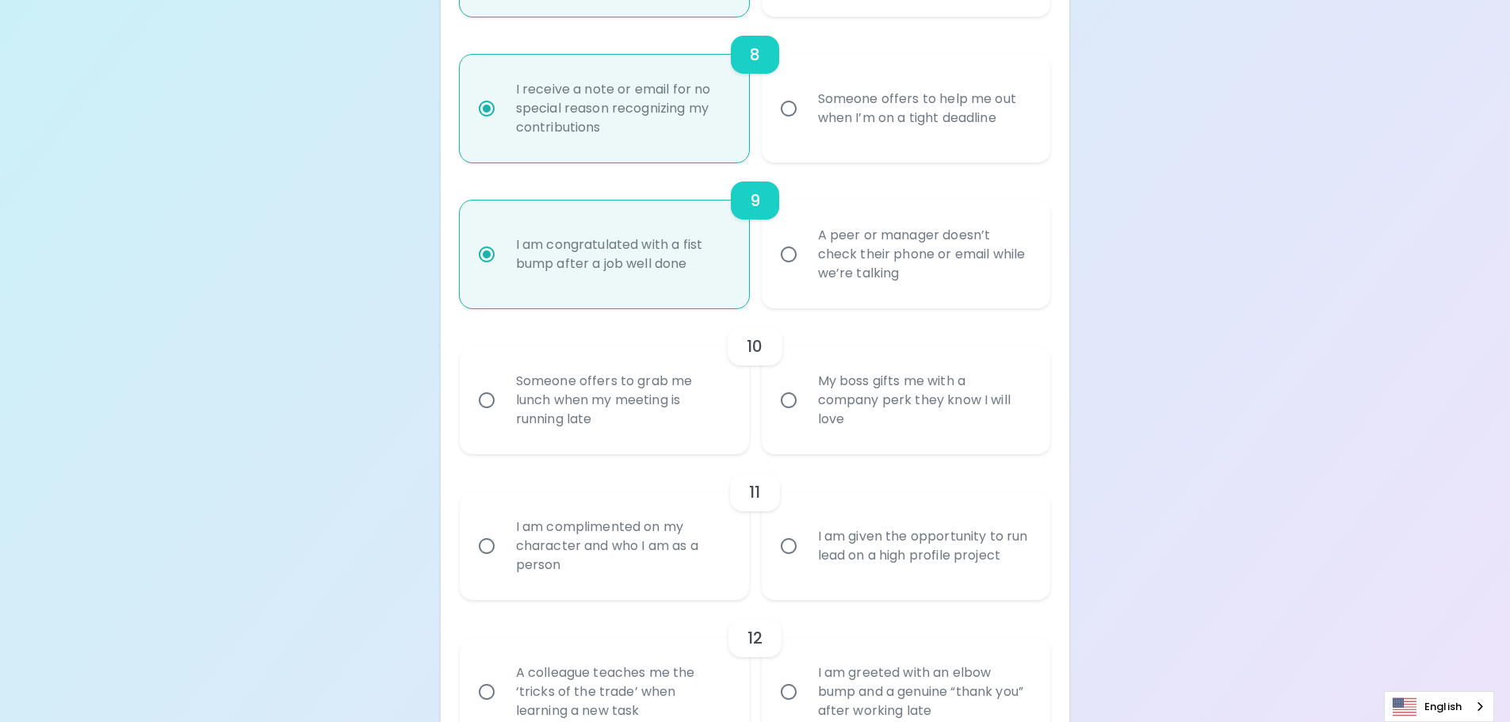
scroll to position [1511, 0]
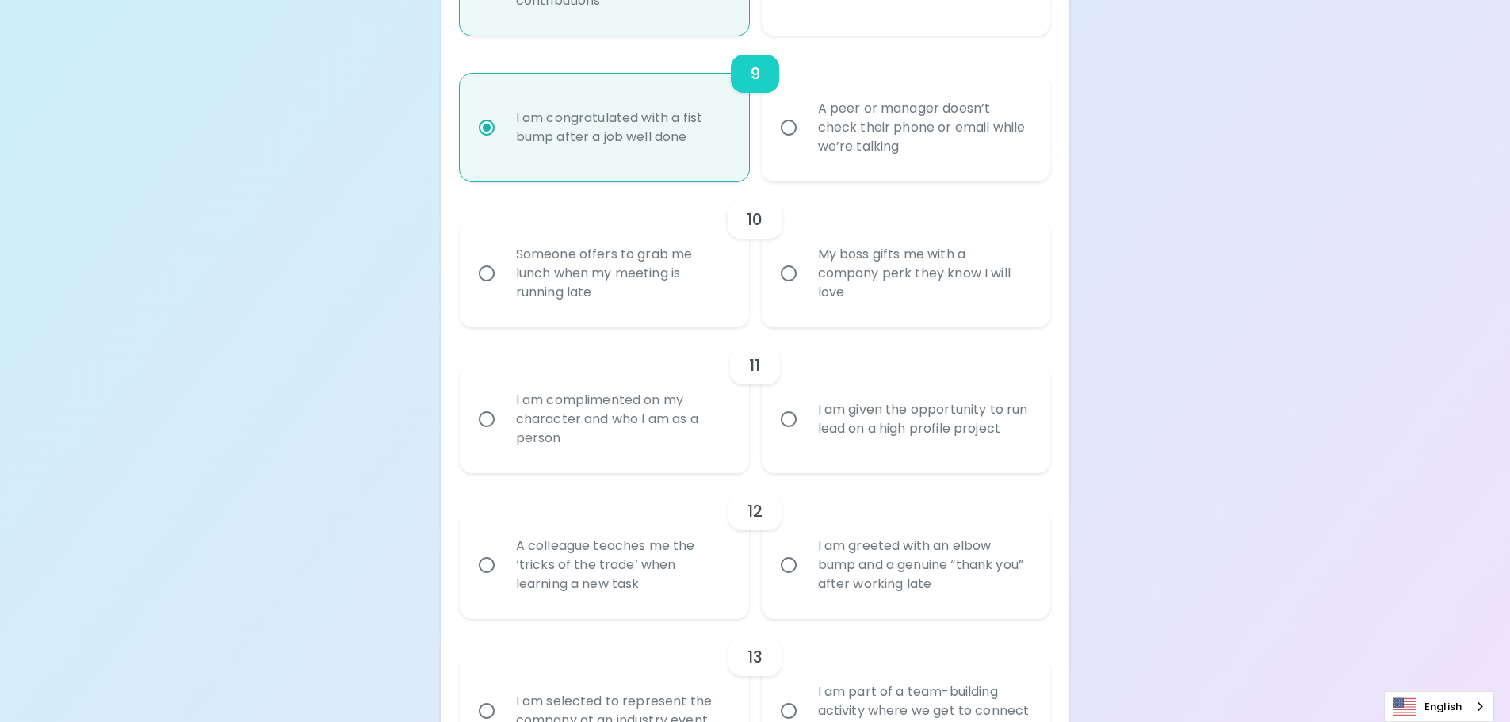
radio input "true"
click at [799, 275] on input "My boss gifts me with a company perk they know I will love" at bounding box center [788, 273] width 33 height 33
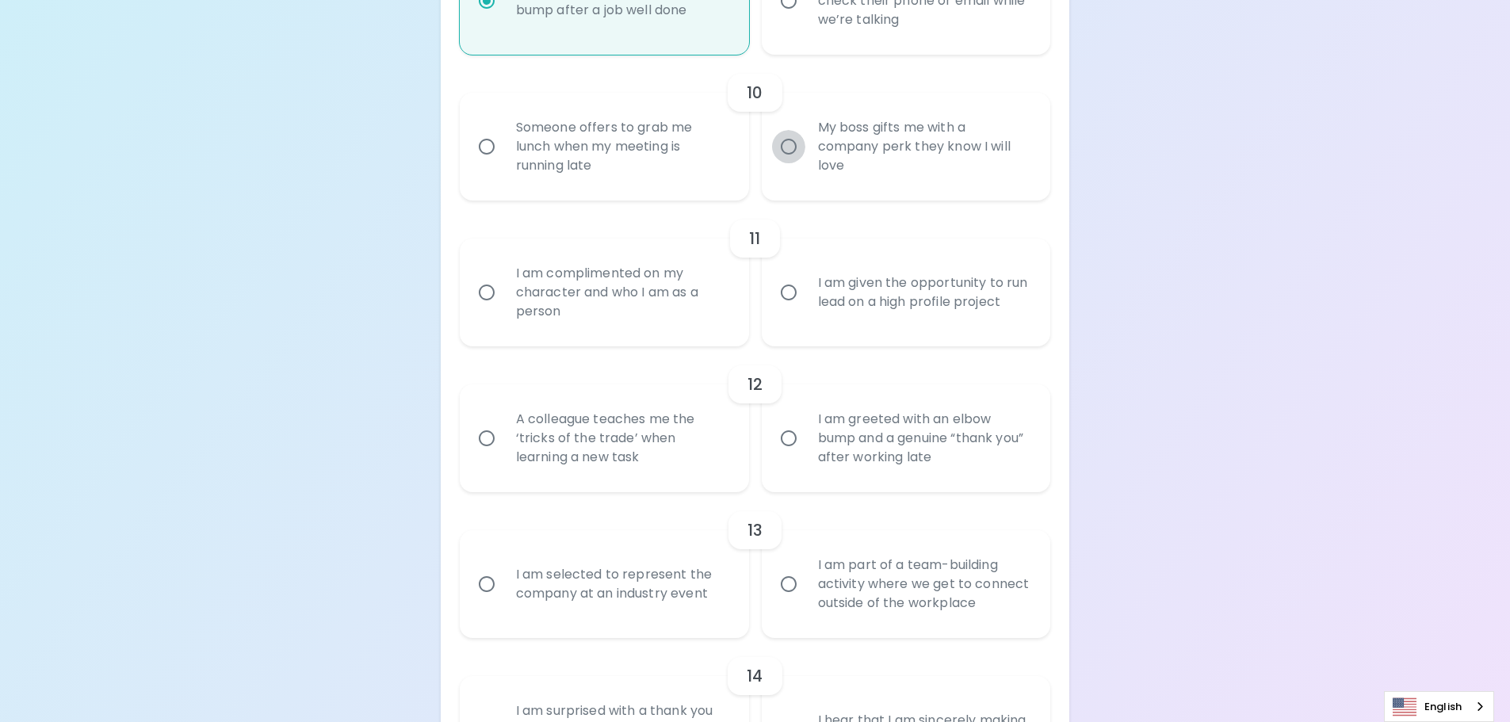
radio input "false"
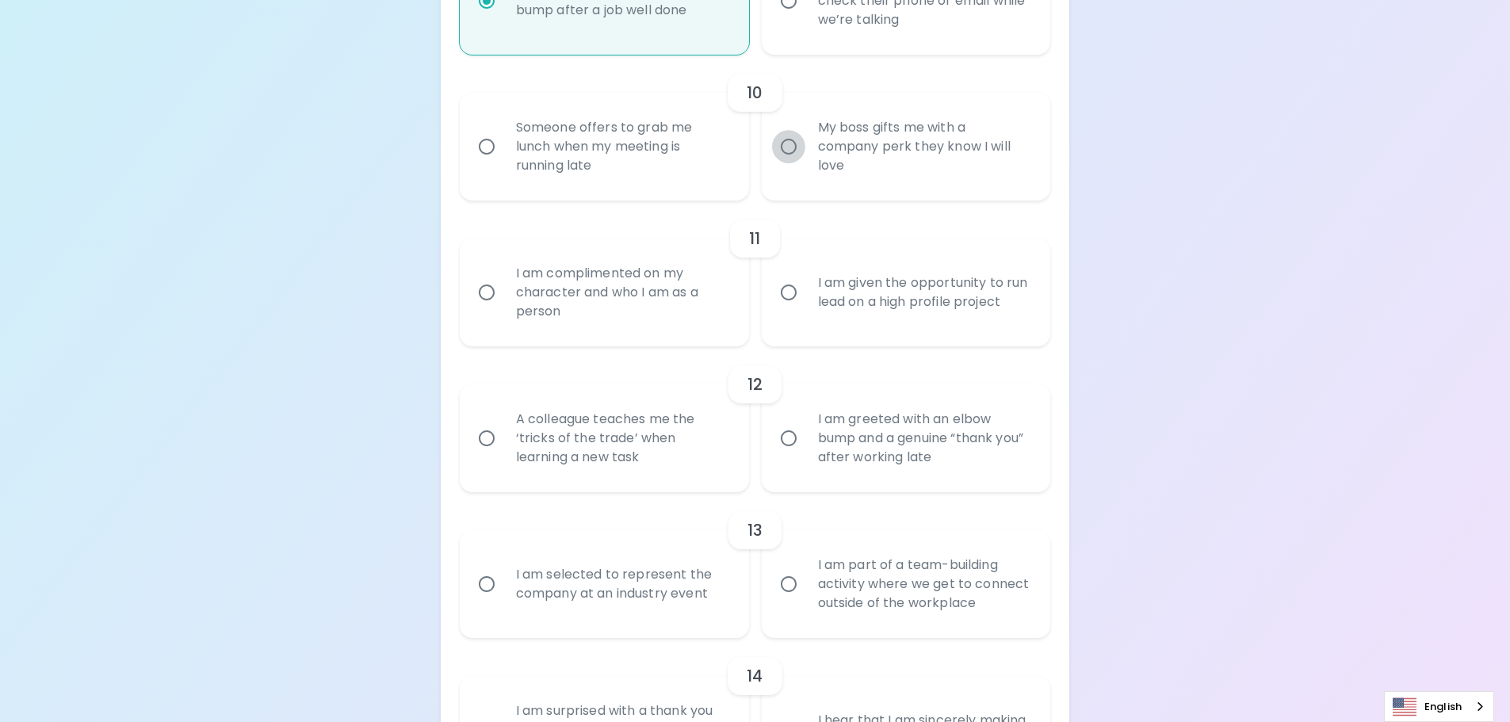
radio input "false"
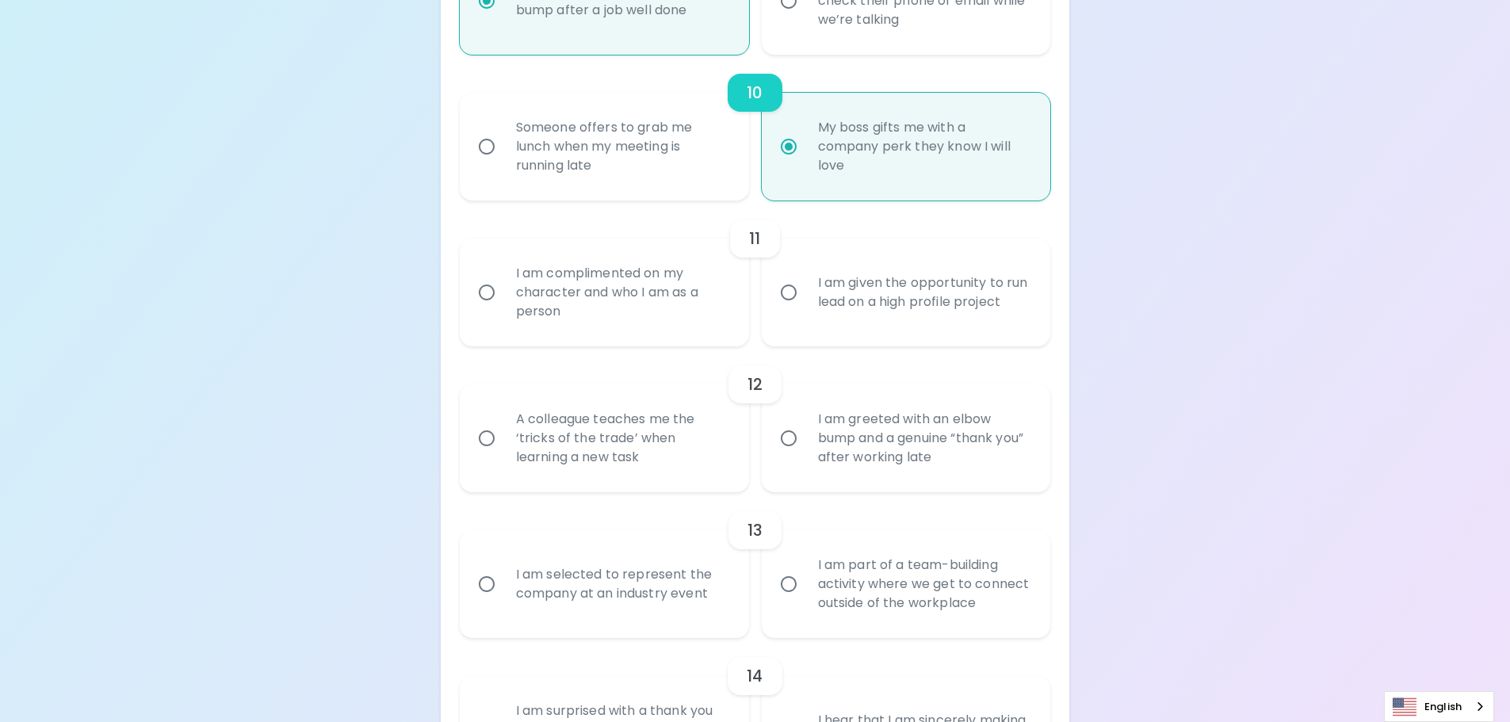
scroll to position [1717, 0]
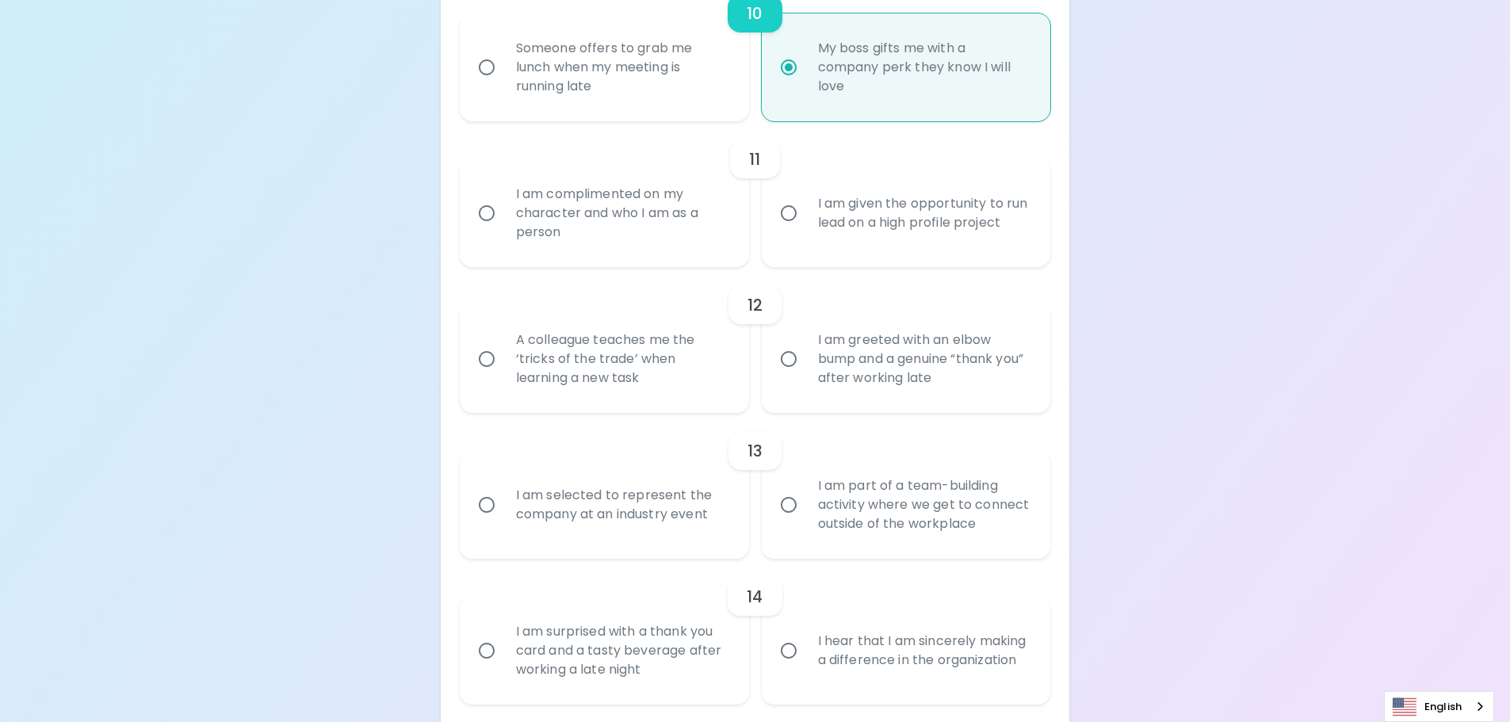
radio input "true"
click at [488, 218] on input "I am complimented on my character and who I am as a person" at bounding box center [486, 213] width 33 height 33
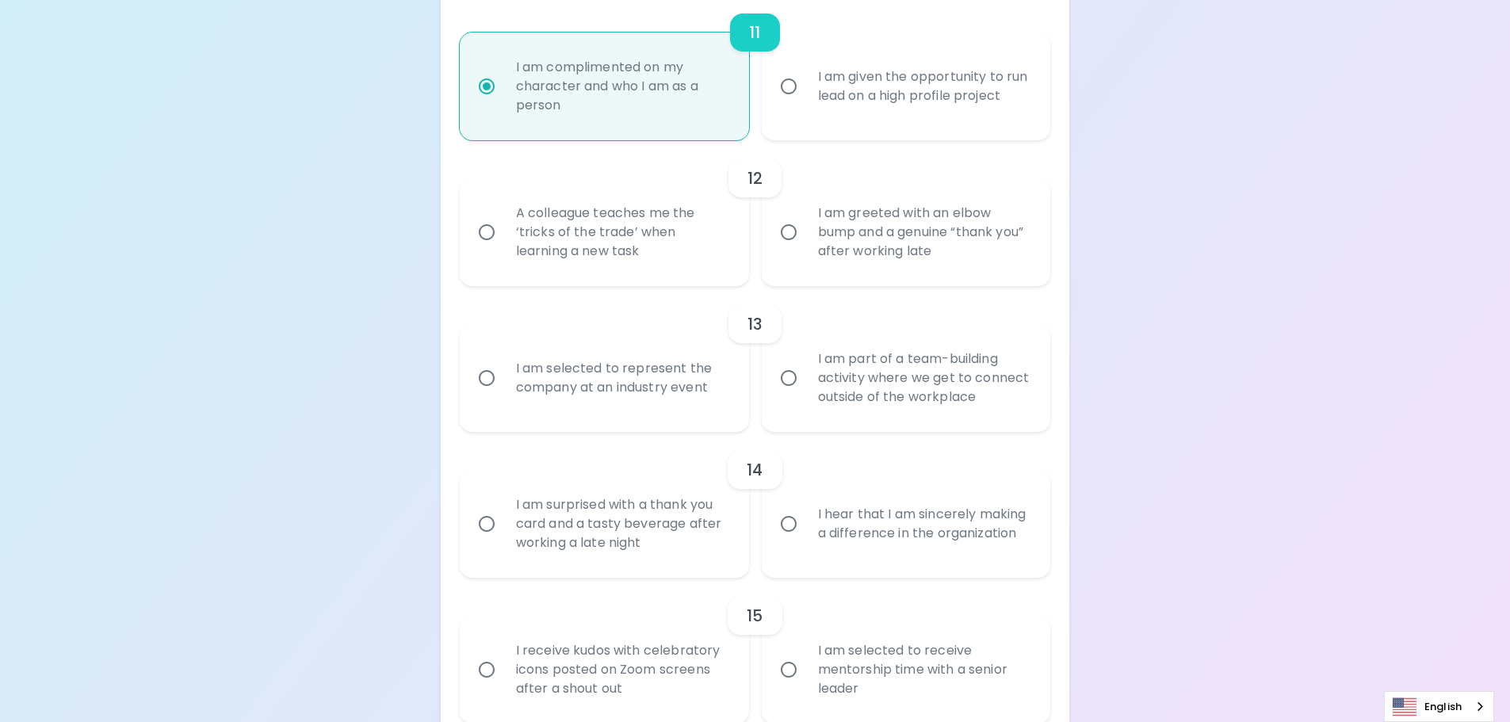
radio input "false"
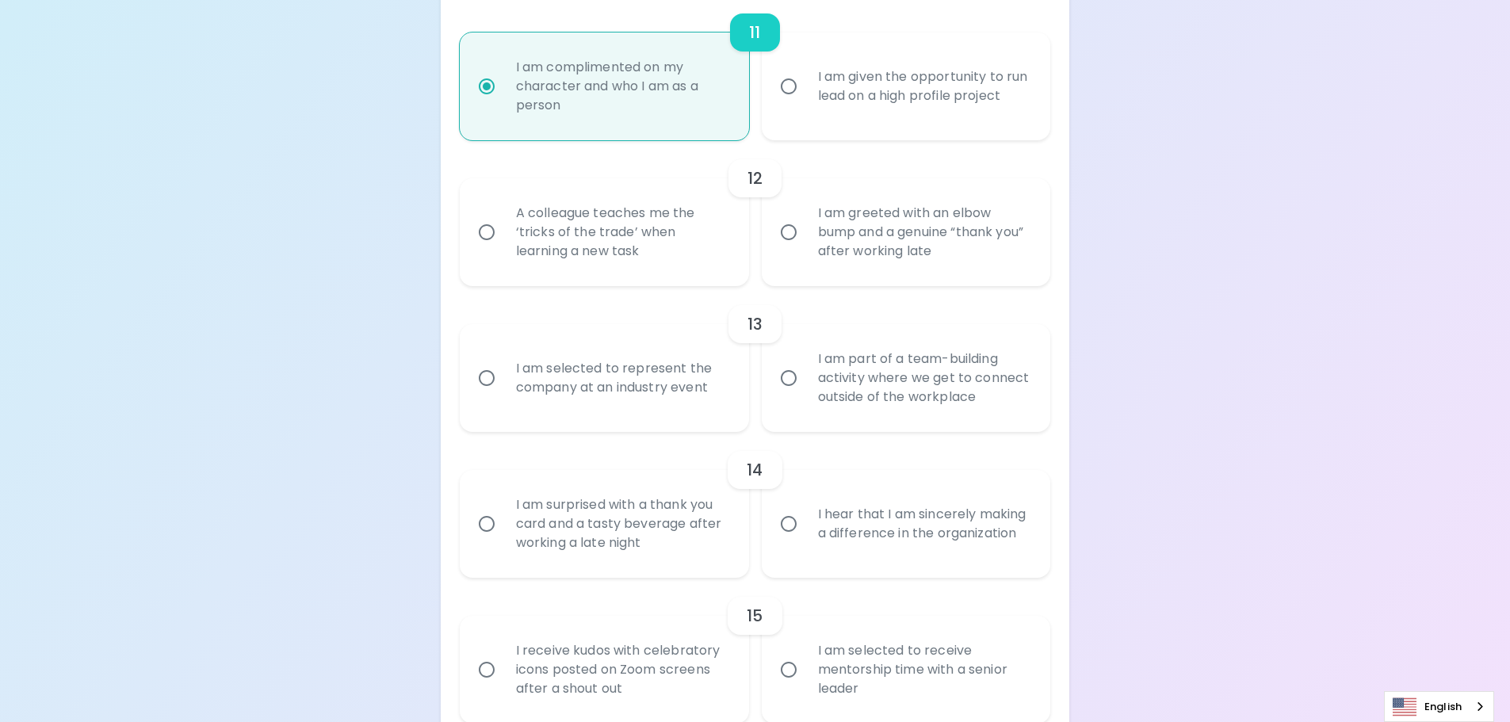
radio input "false"
radio input "true"
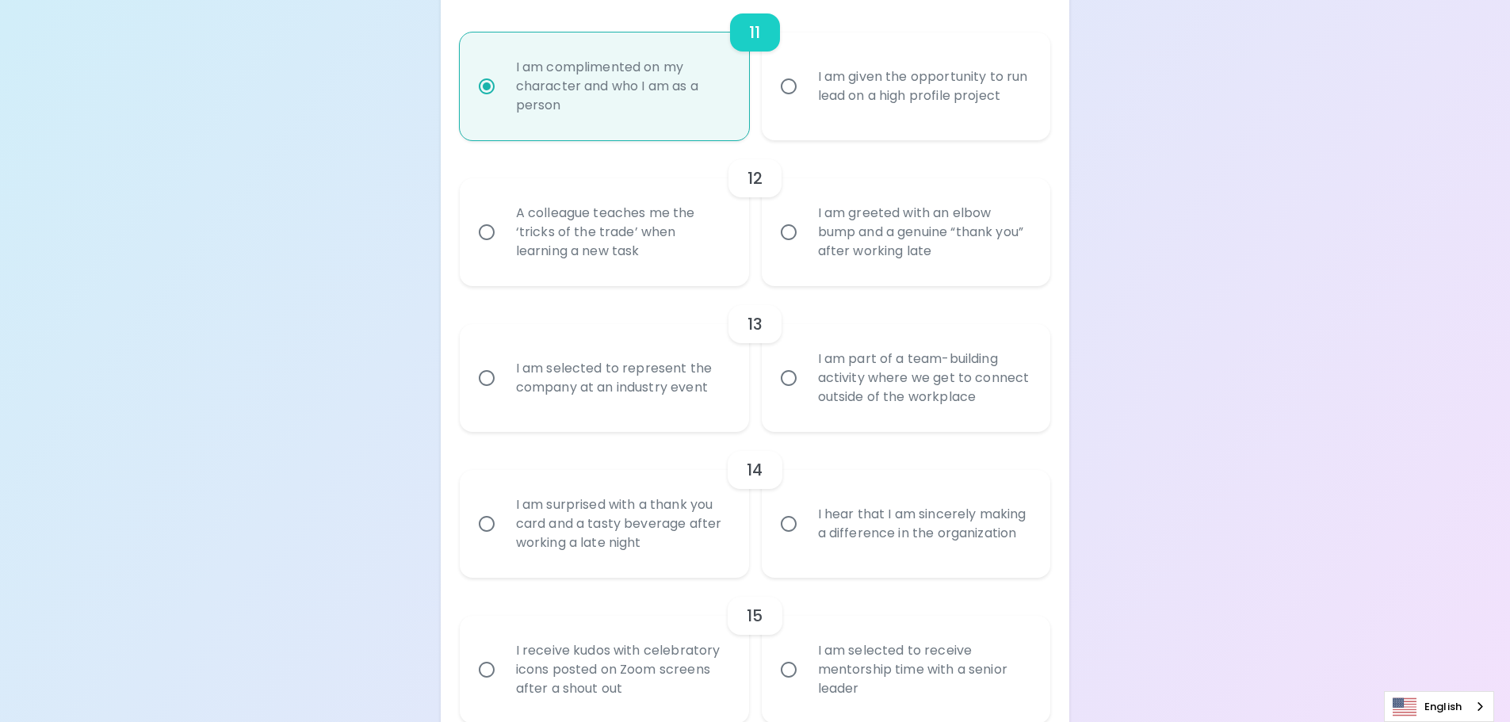
click at [489, 235] on input "A colleague teaches me the ‘tricks of the trade’ when learning a new task" at bounding box center [486, 232] width 33 height 33
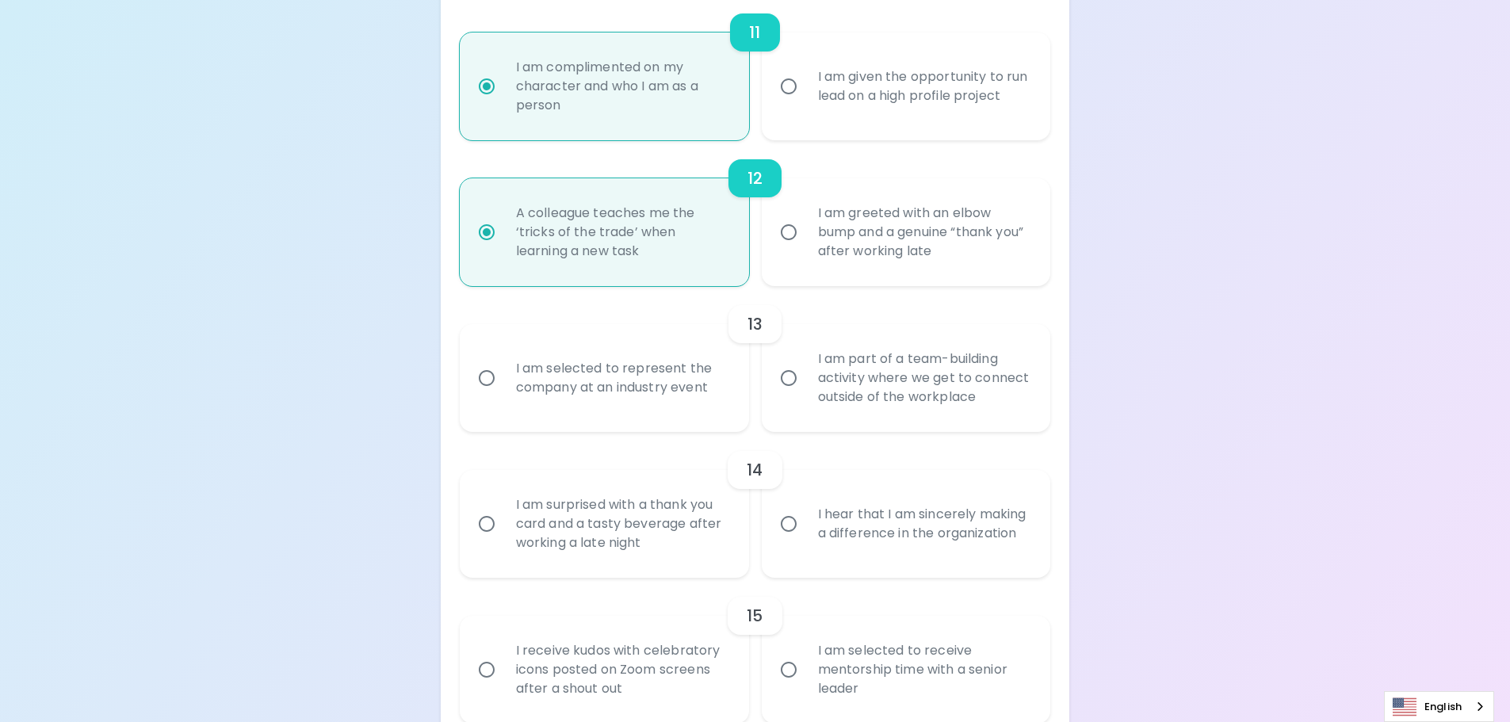
scroll to position [1923, 0]
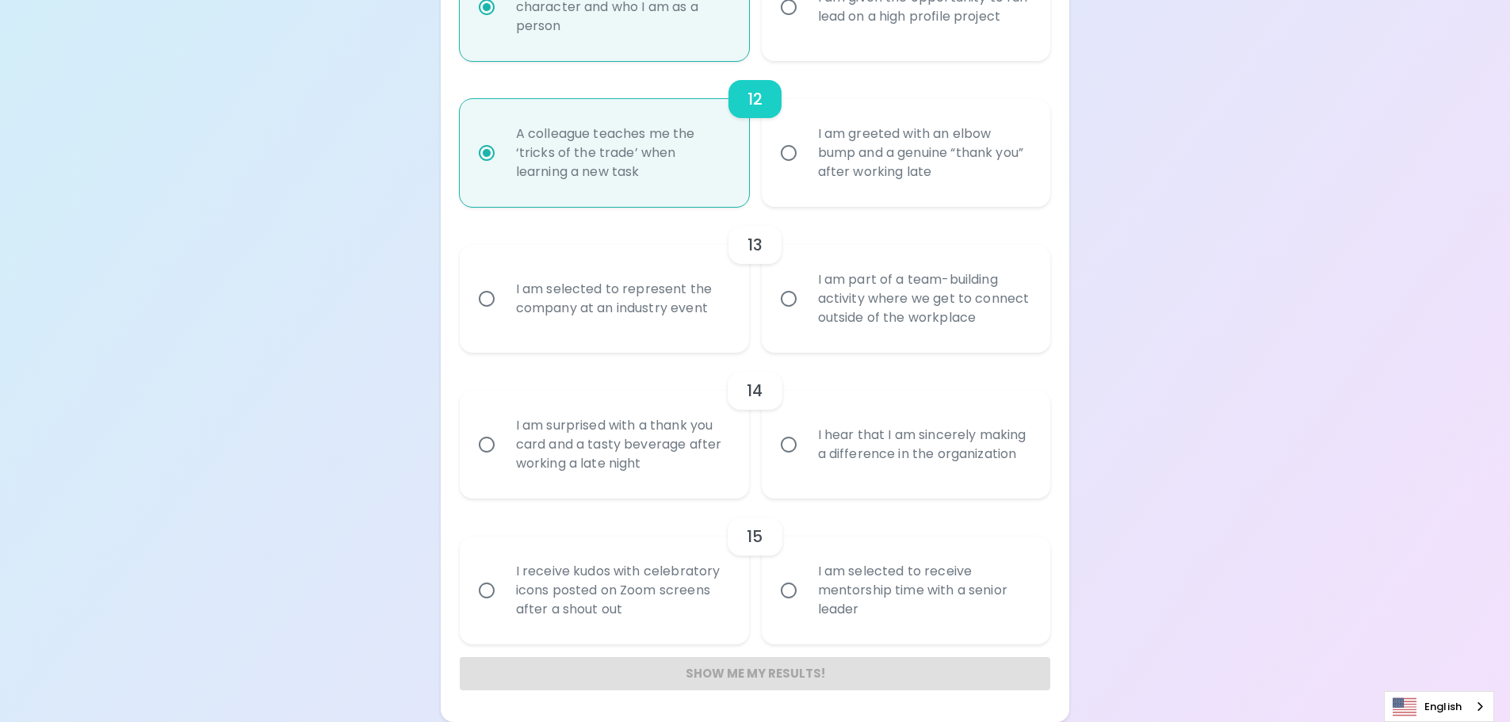
radio input "false"
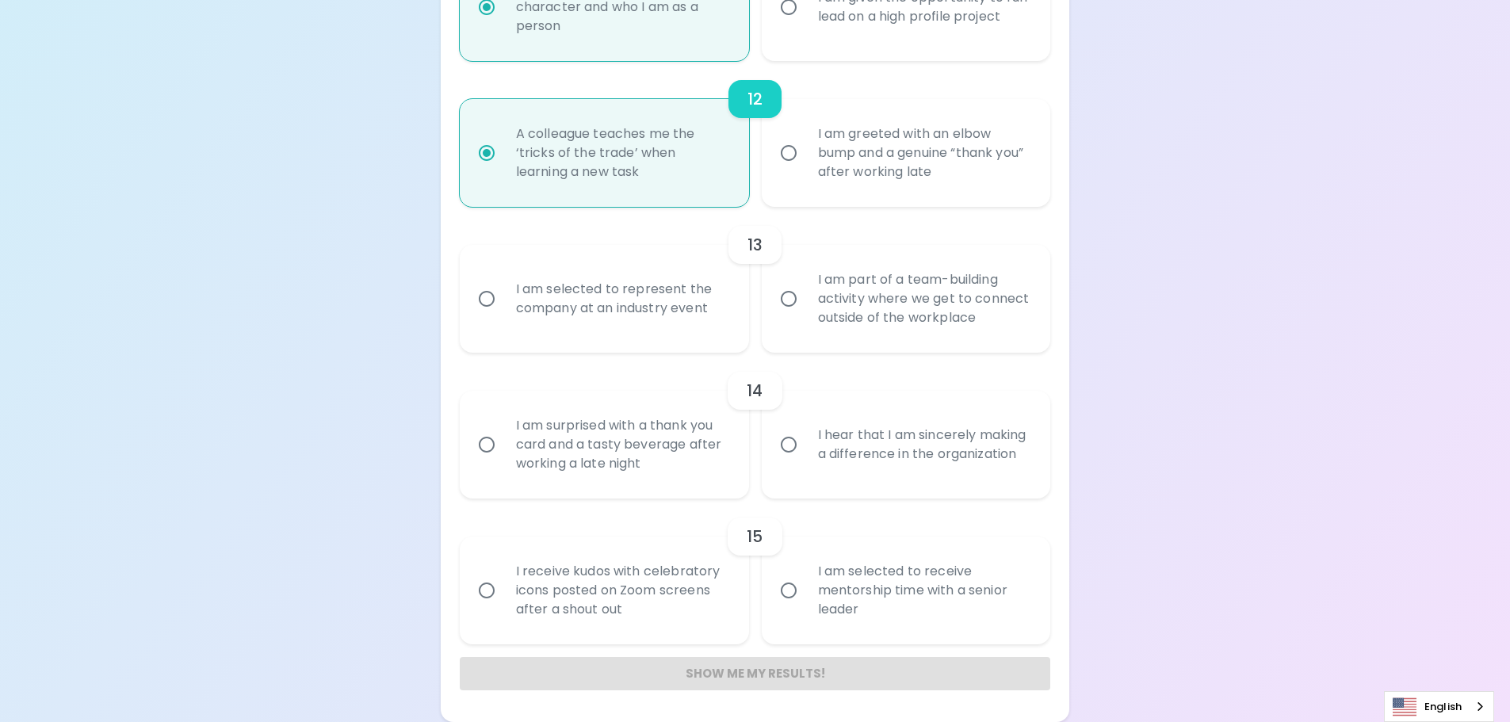
radio input "false"
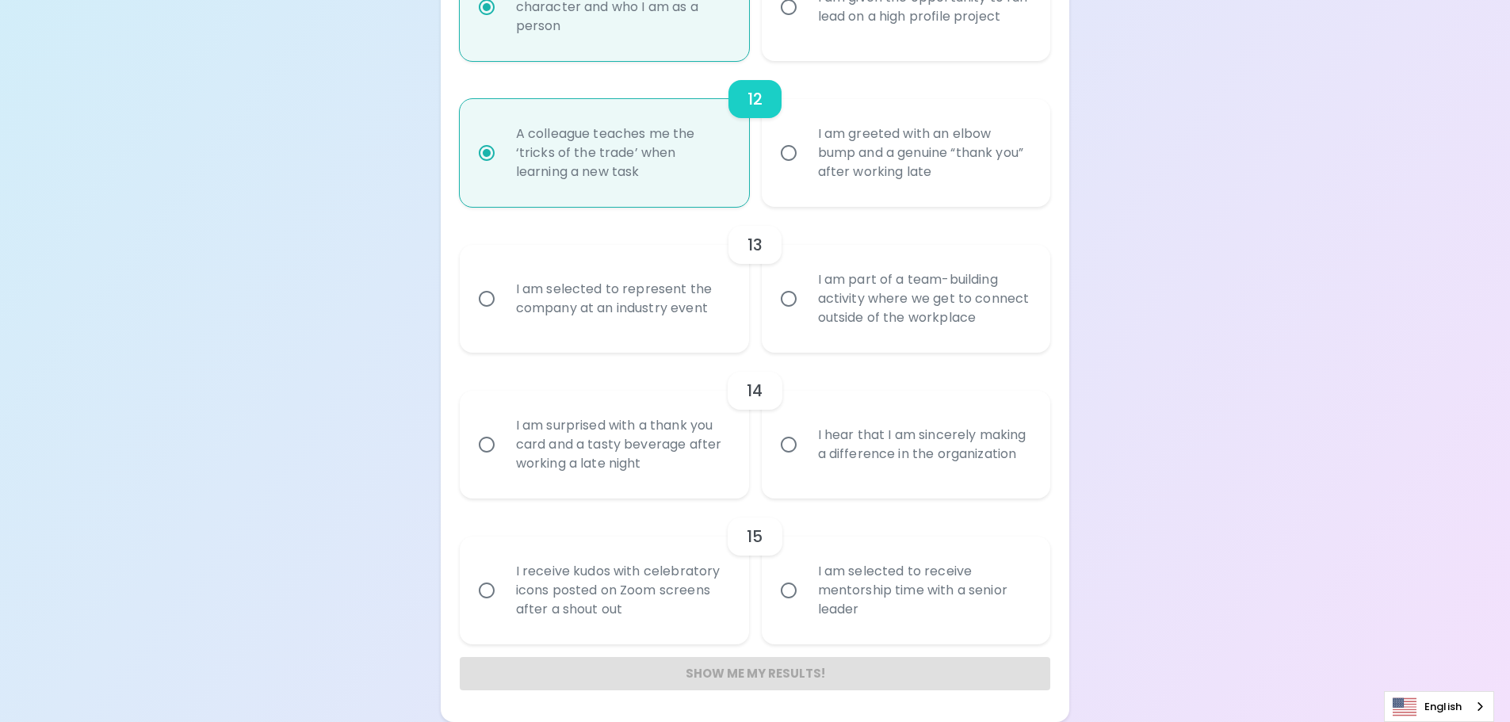
radio input "true"
click at [794, 295] on input "I am part of a team-building activity where we get to connect outside of the wo…" at bounding box center [788, 298] width 33 height 33
radio input "false"
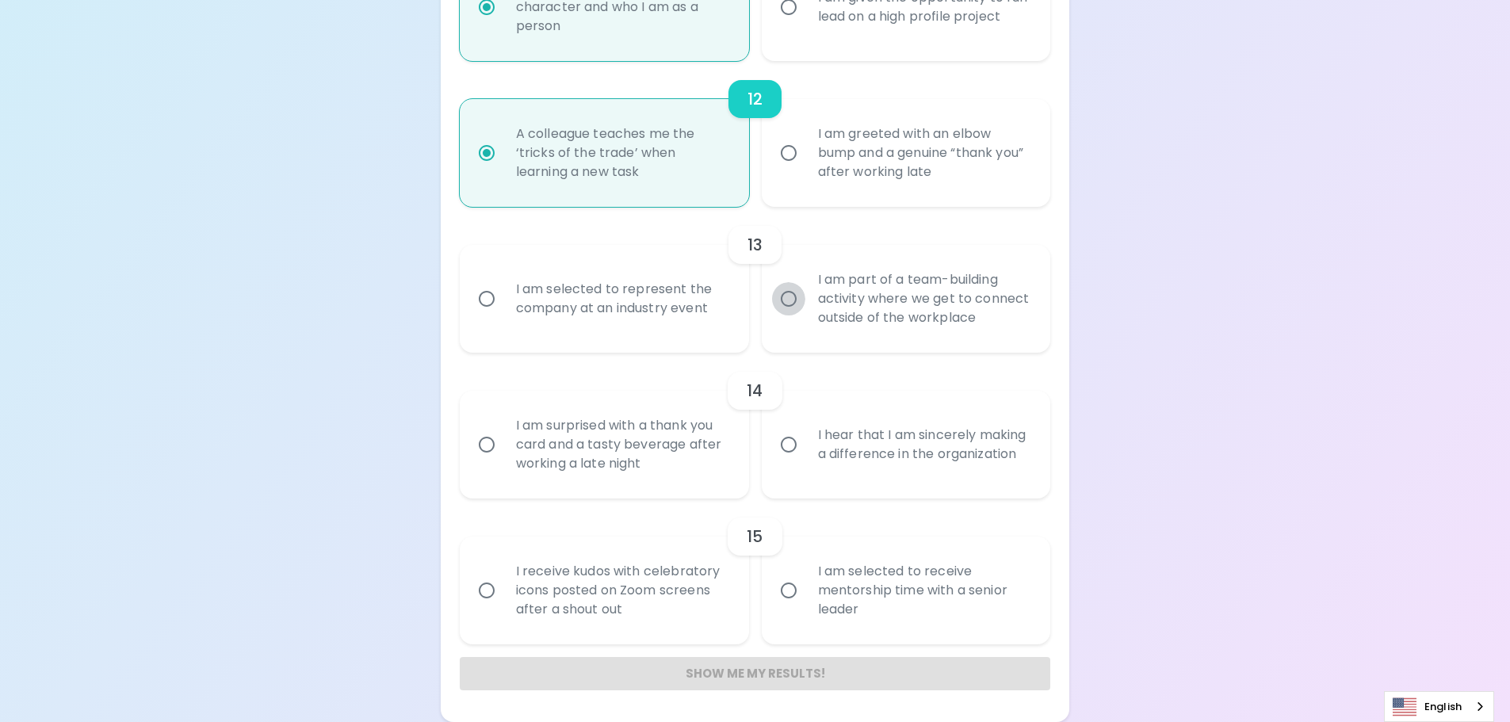
radio input "false"
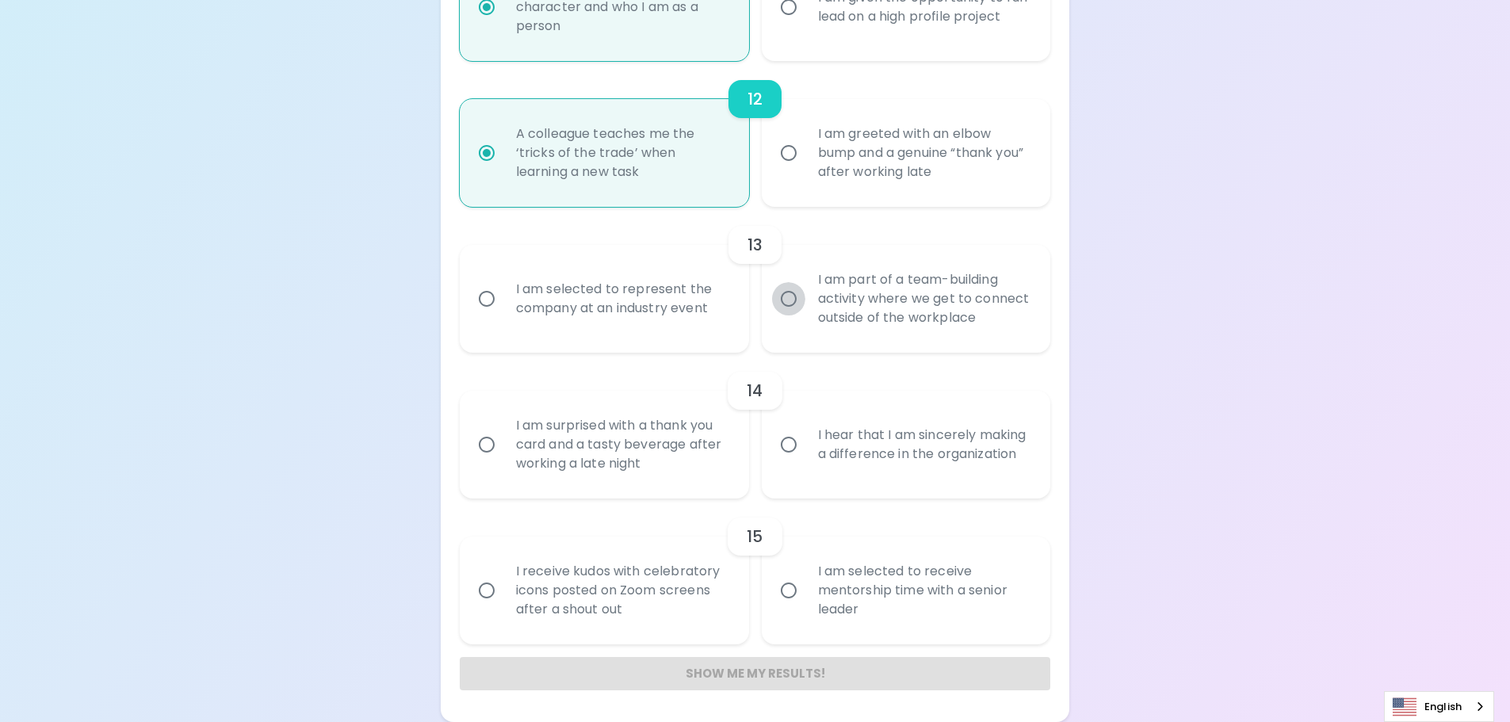
radio input "false"
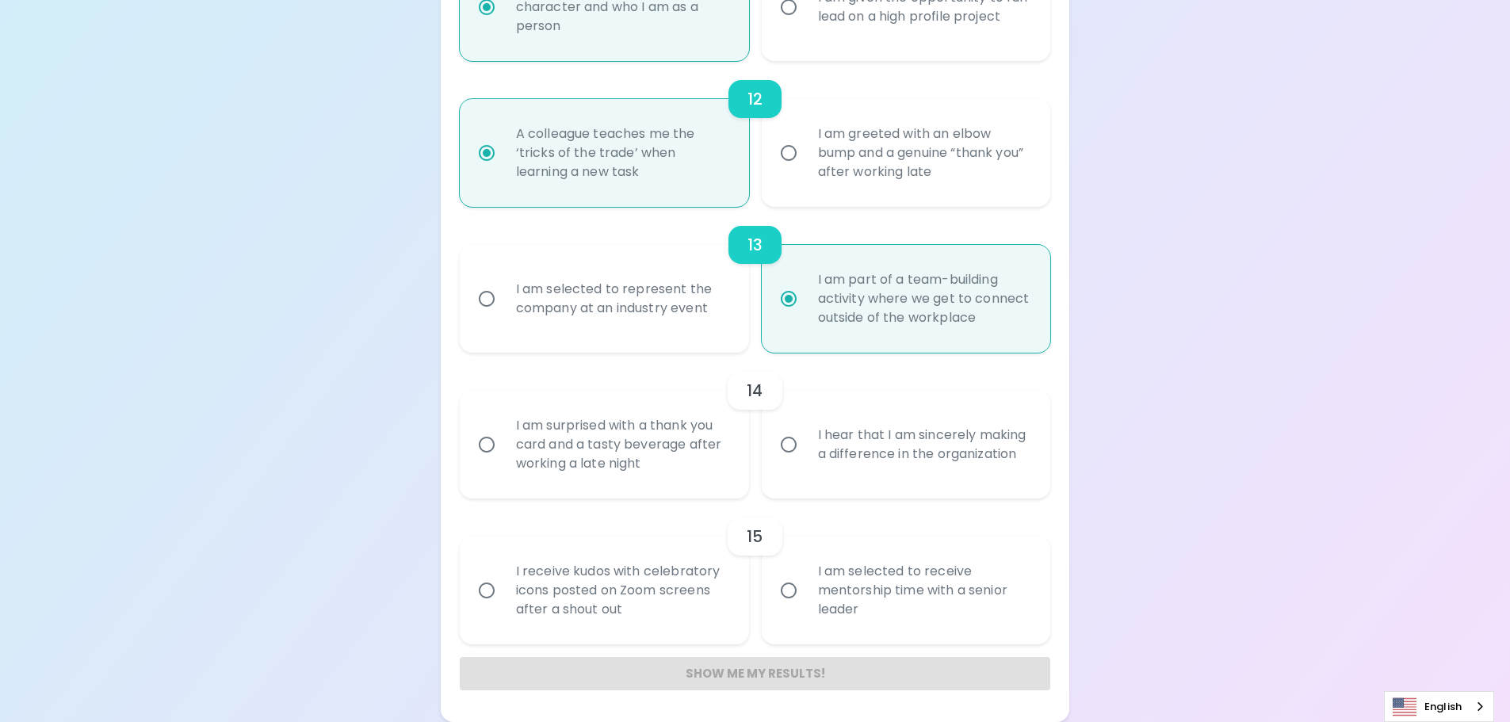
radio input "true"
click at [793, 442] on input "I hear that I am sincerely making a difference in the organization" at bounding box center [788, 444] width 33 height 33
radio input "false"
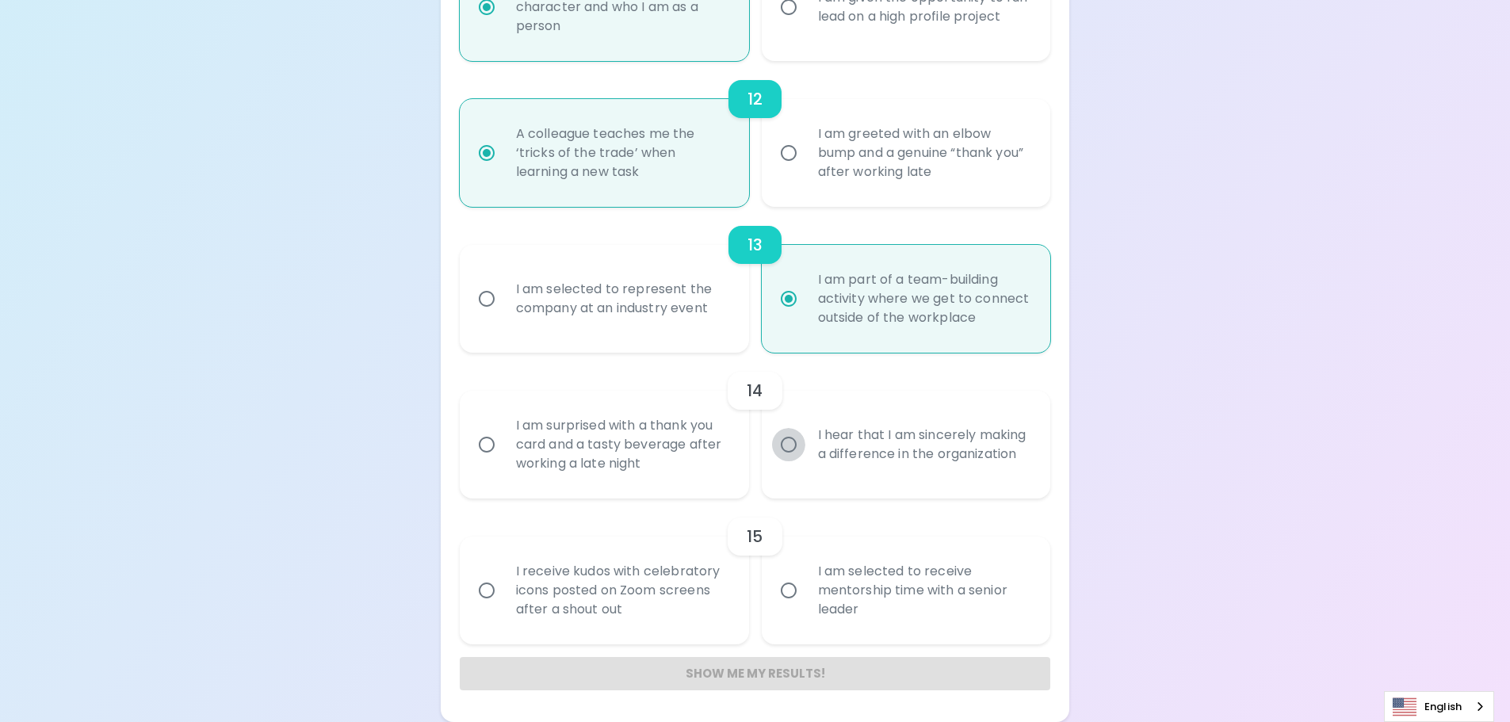
radio input "false"
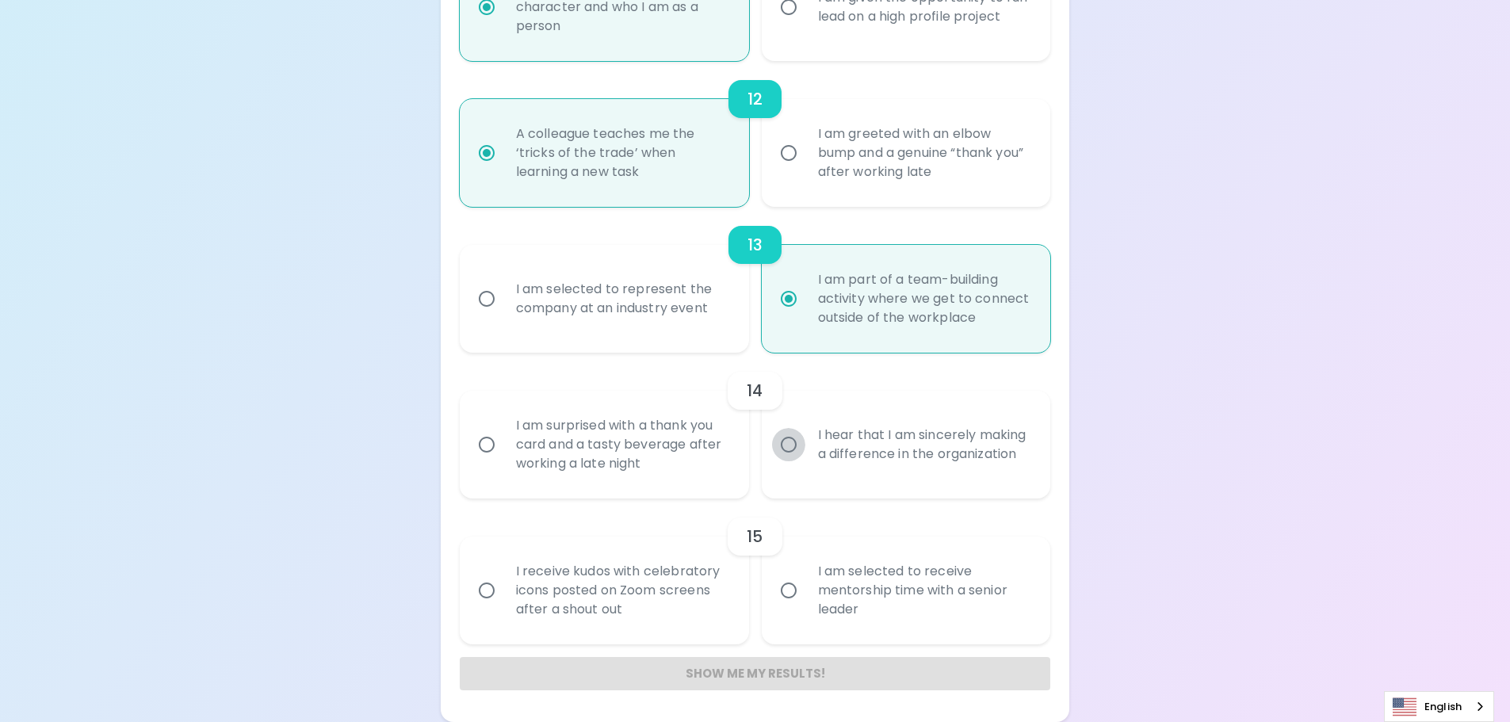
radio input "false"
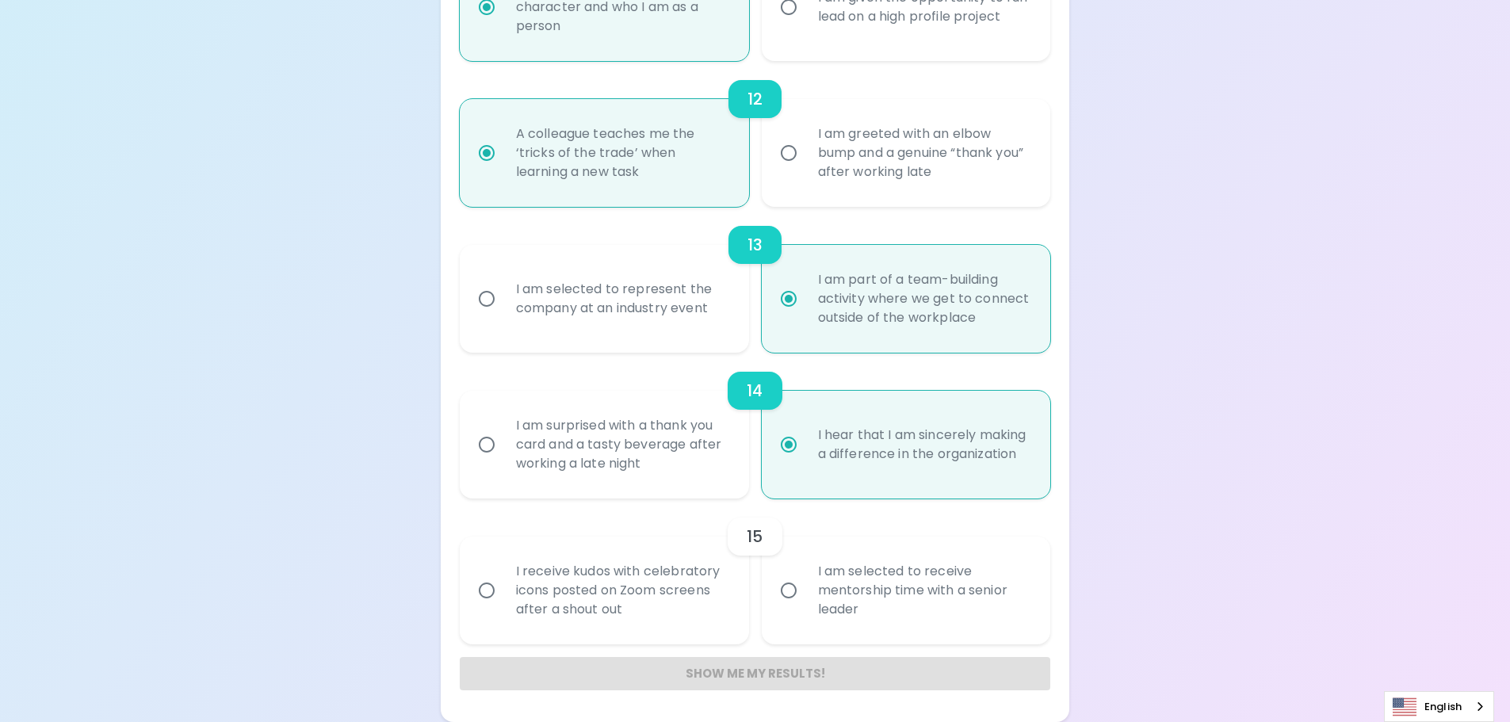
radio input "true"
click at [795, 593] on input "I am selected to receive mentorship time with a senior leader" at bounding box center [788, 590] width 33 height 33
radio input "false"
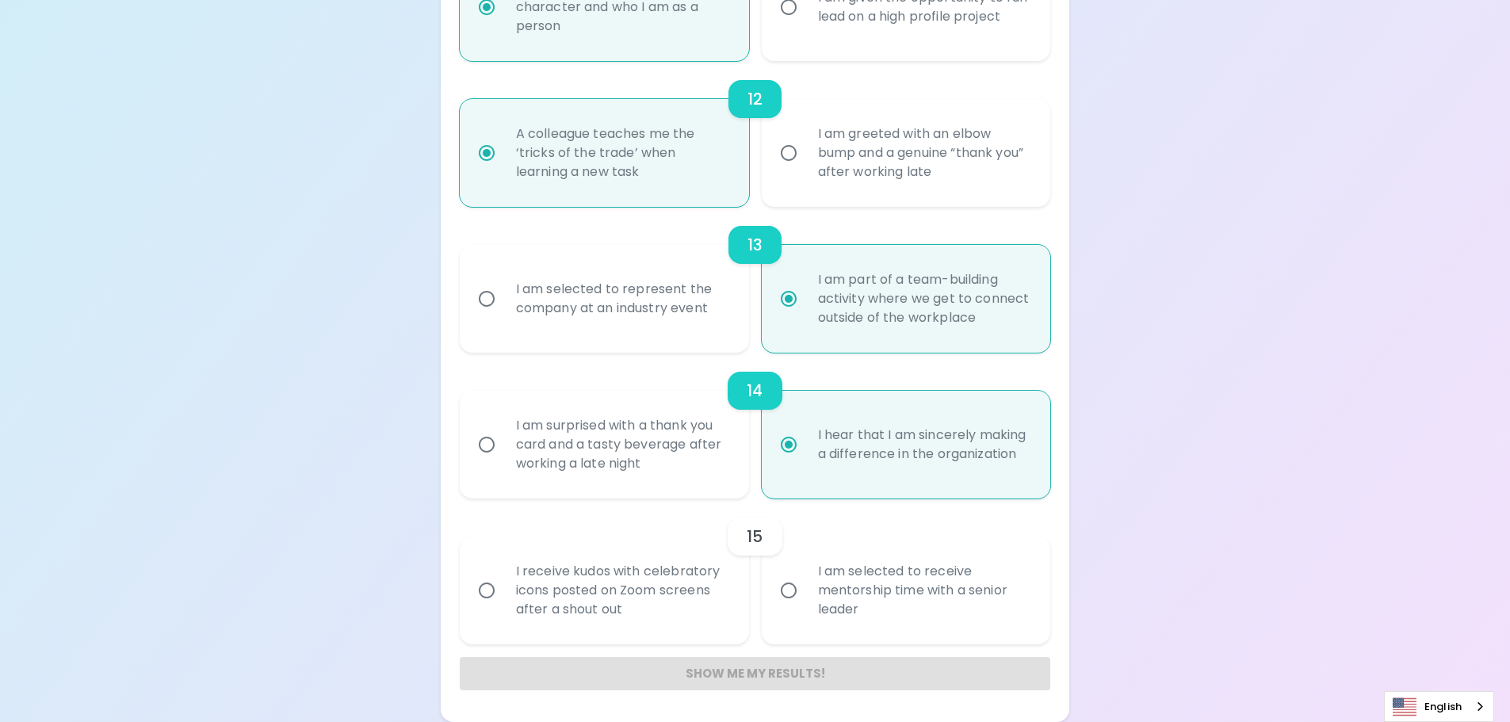
radio input "false"
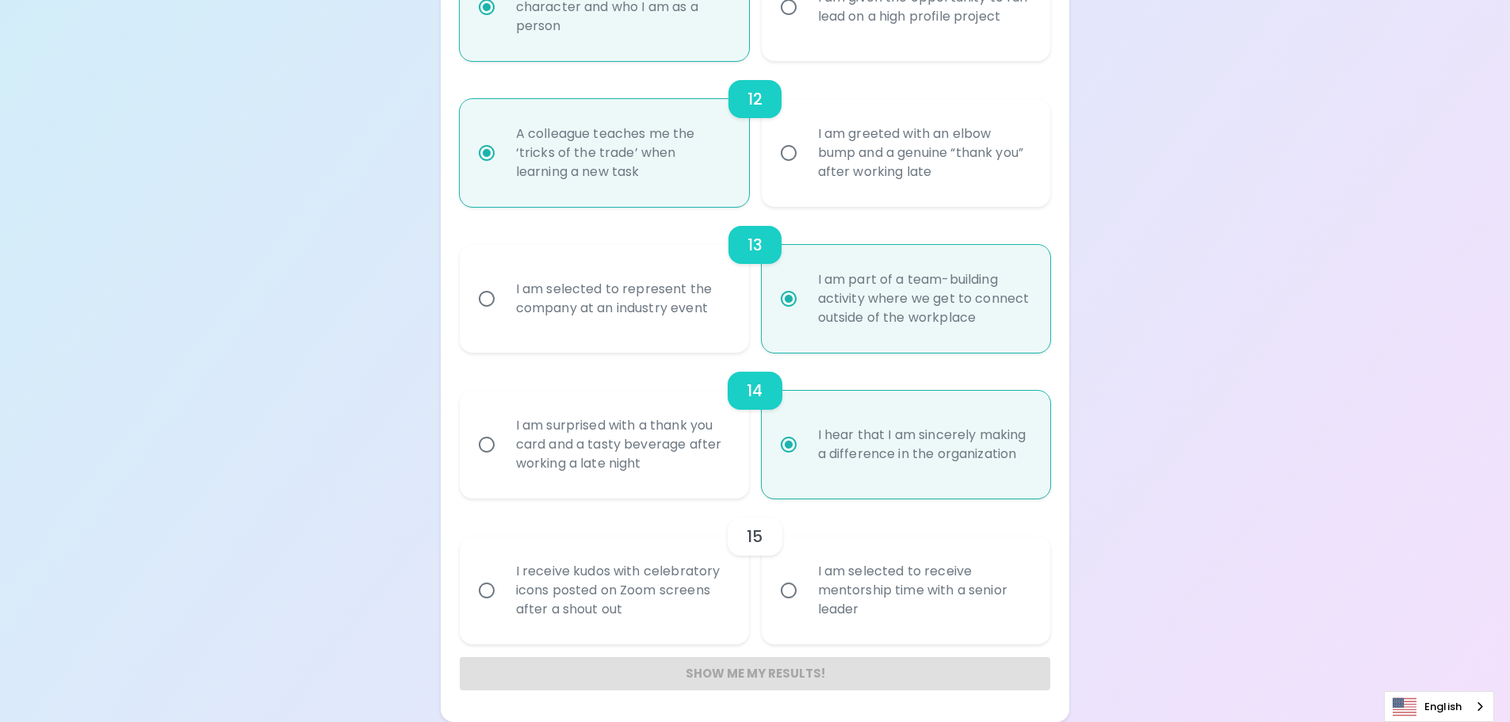
radio input "false"
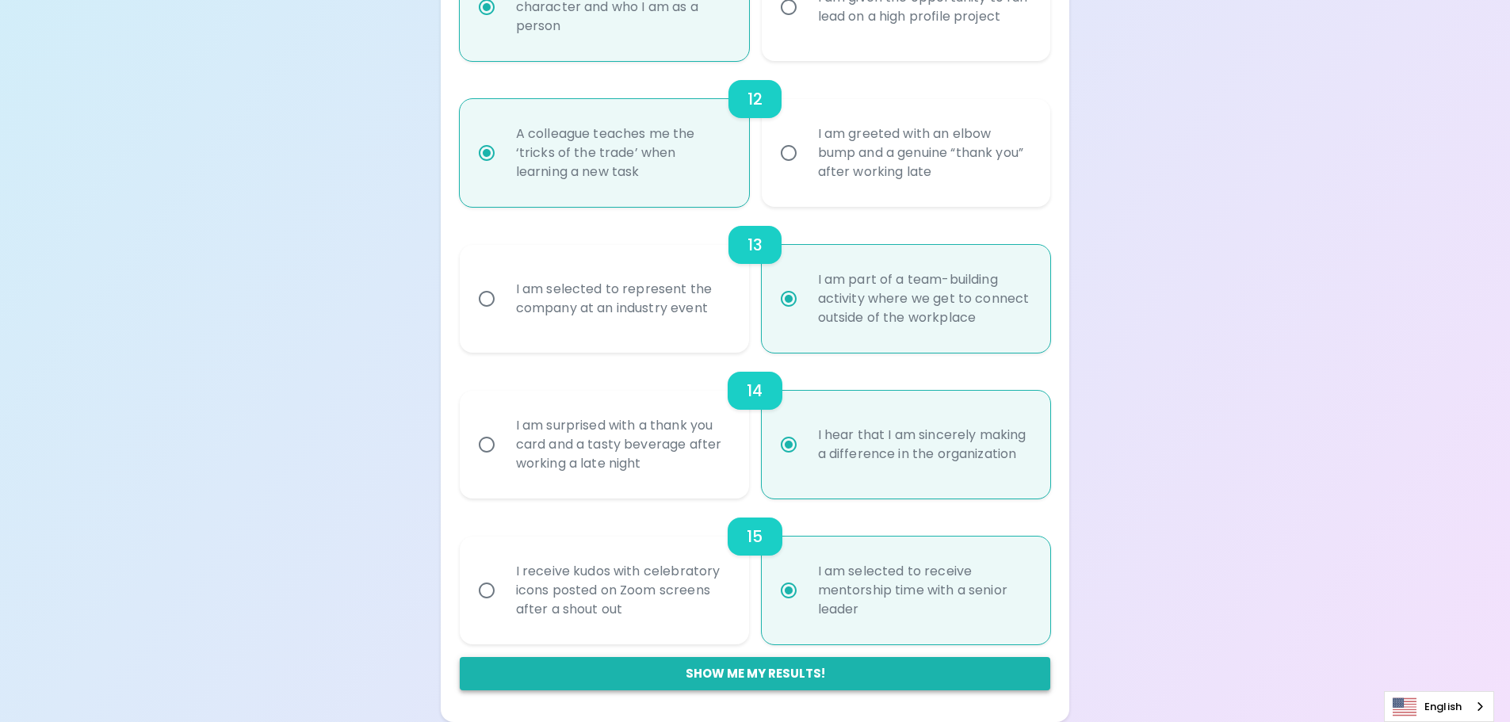
radio input "true"
click at [751, 678] on button "Show me my results!" at bounding box center [755, 673] width 591 height 33
radio input "false"
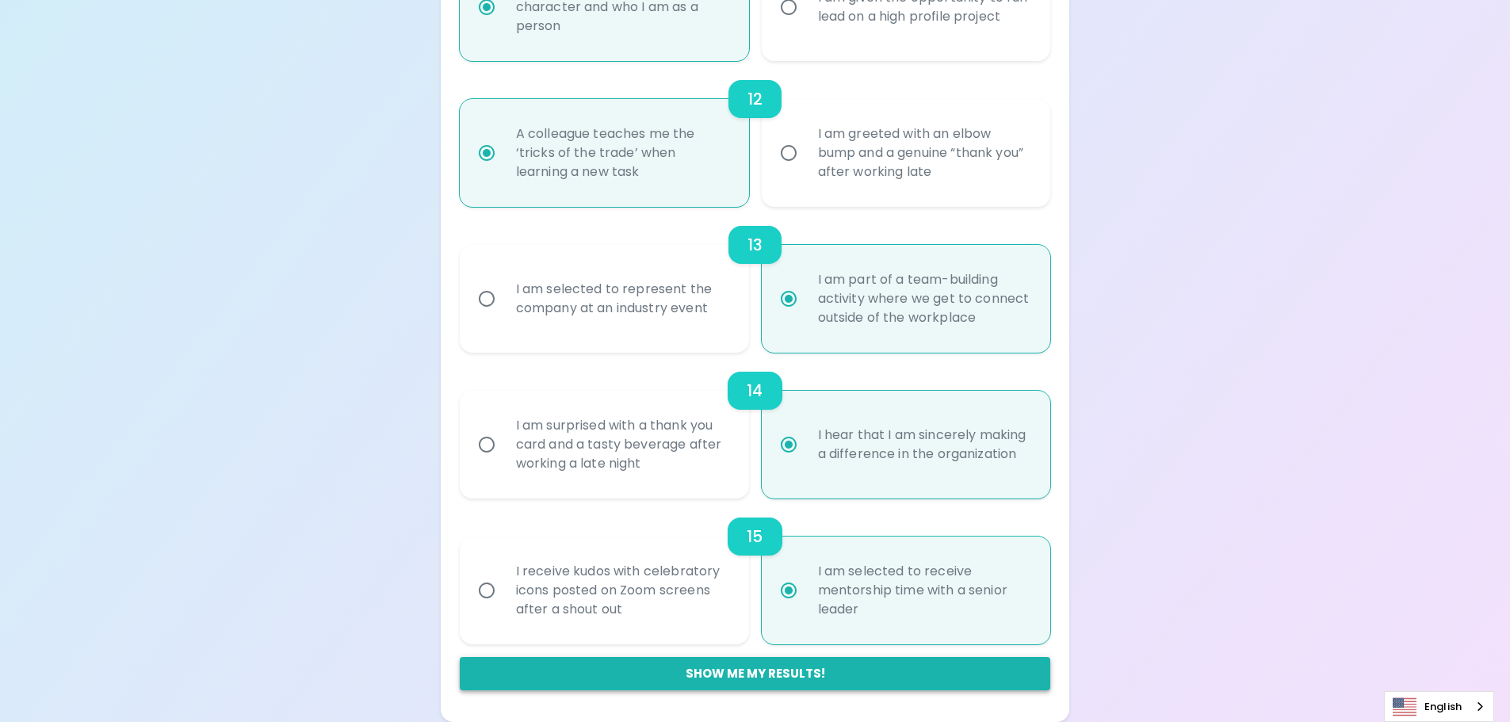
radio input "false"
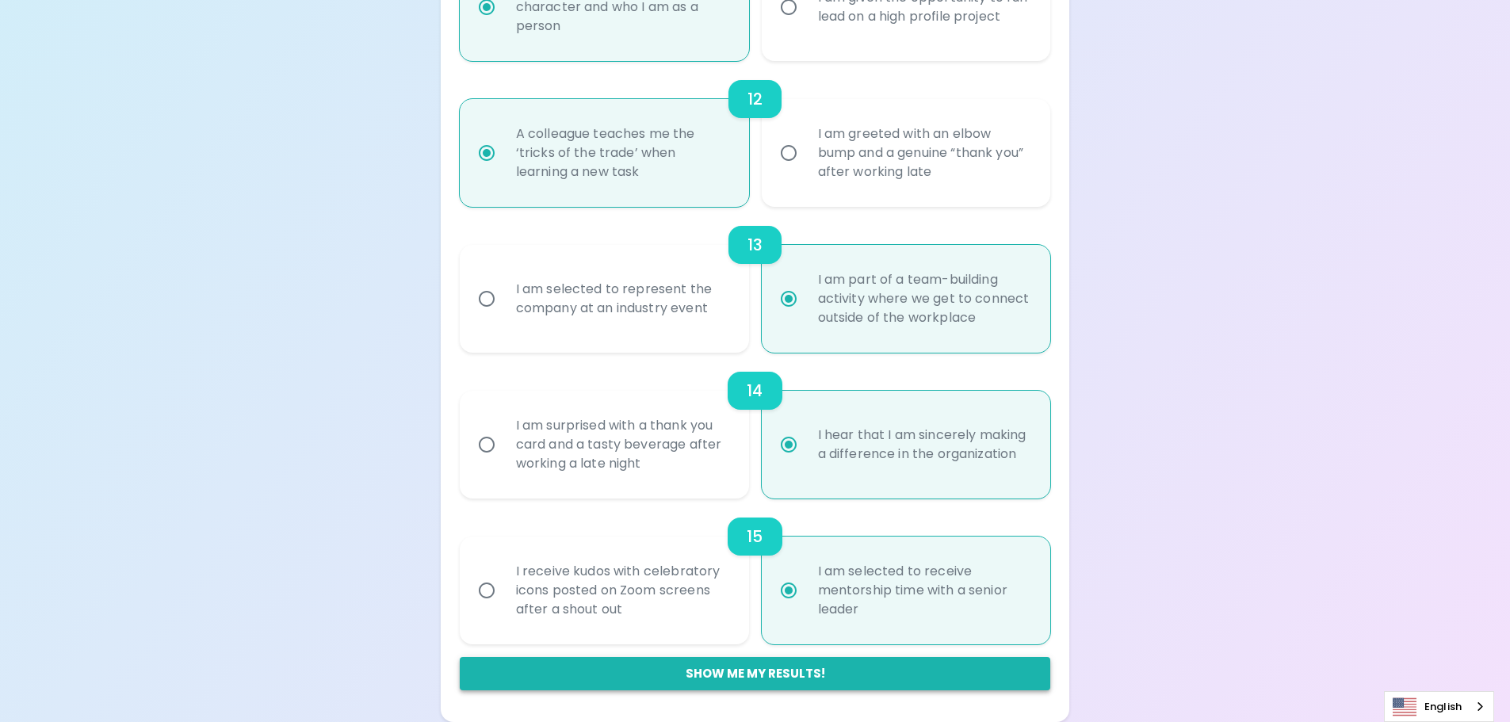
radio input "false"
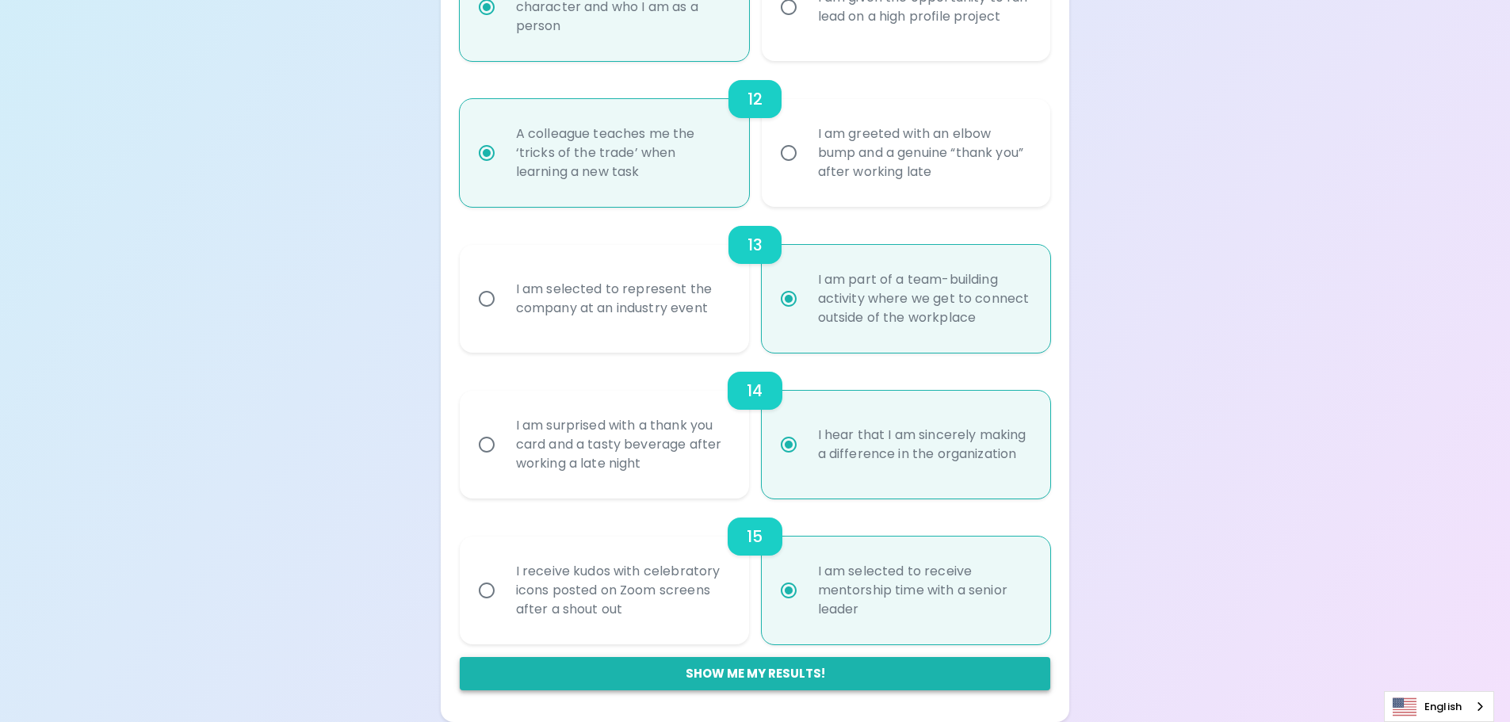
radio input "false"
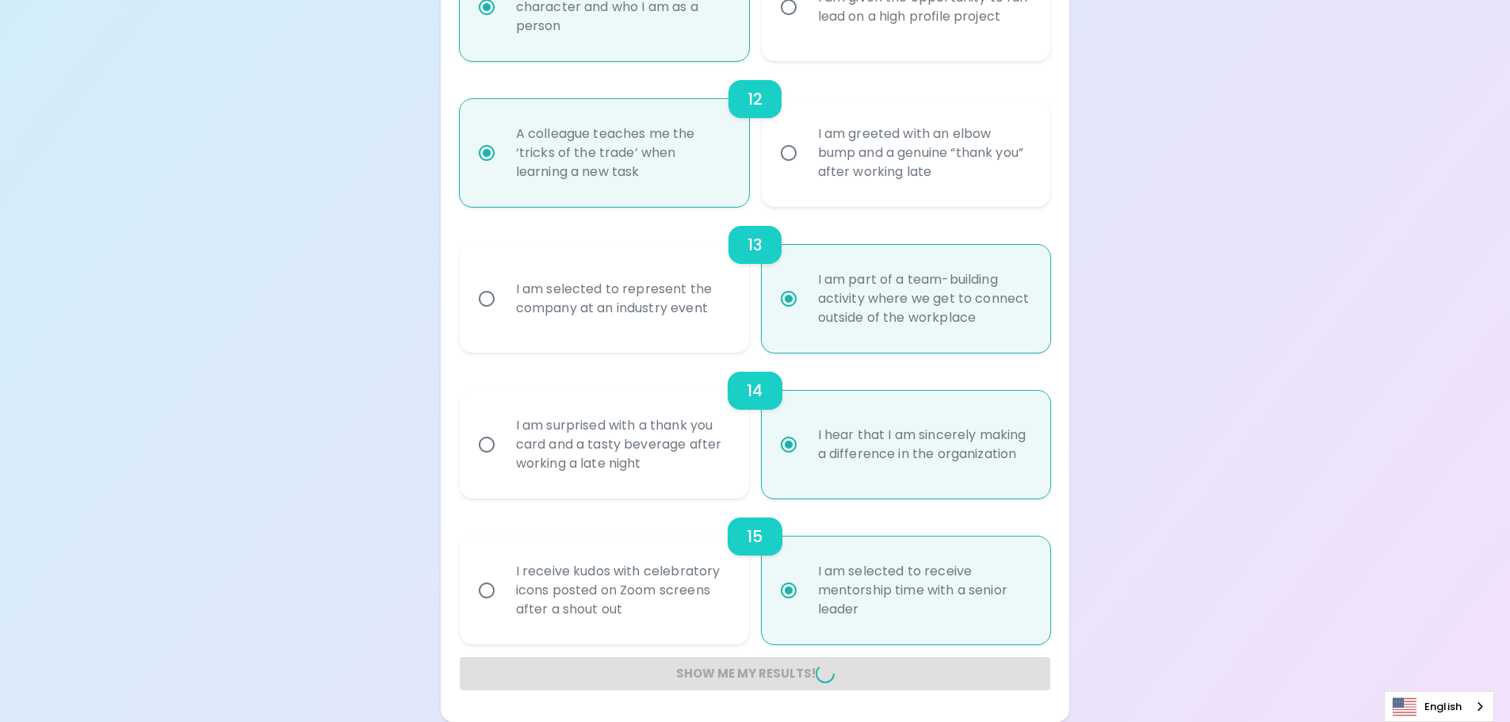
radio input "false"
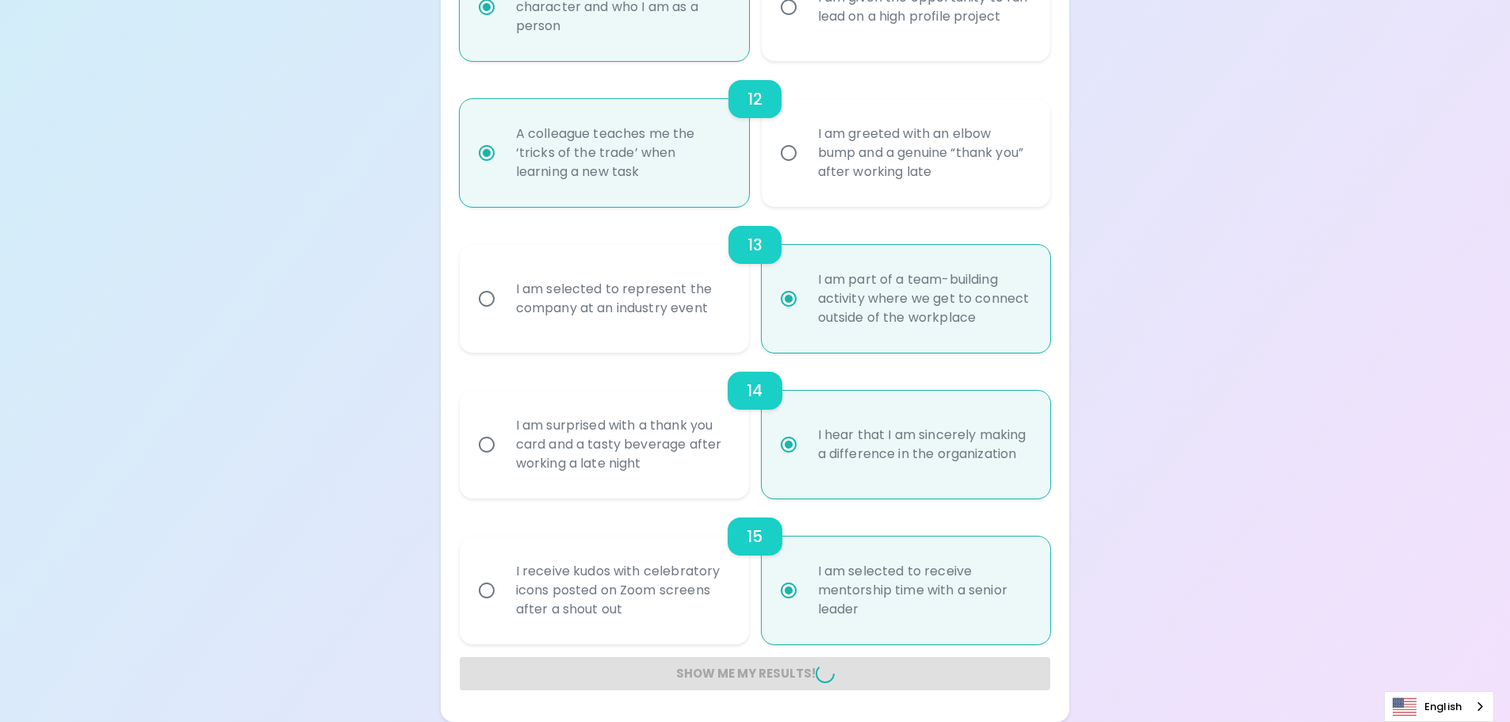
radio input "false"
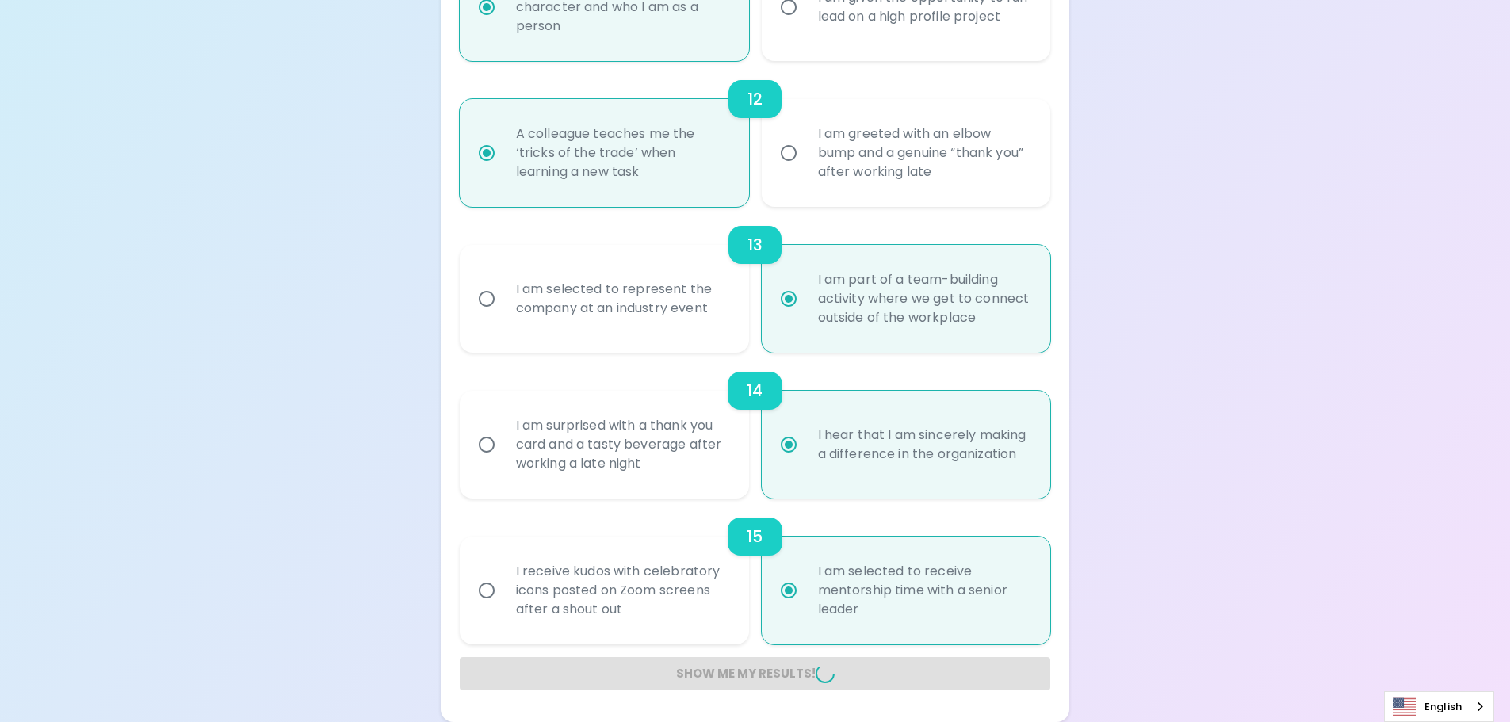
radio input "false"
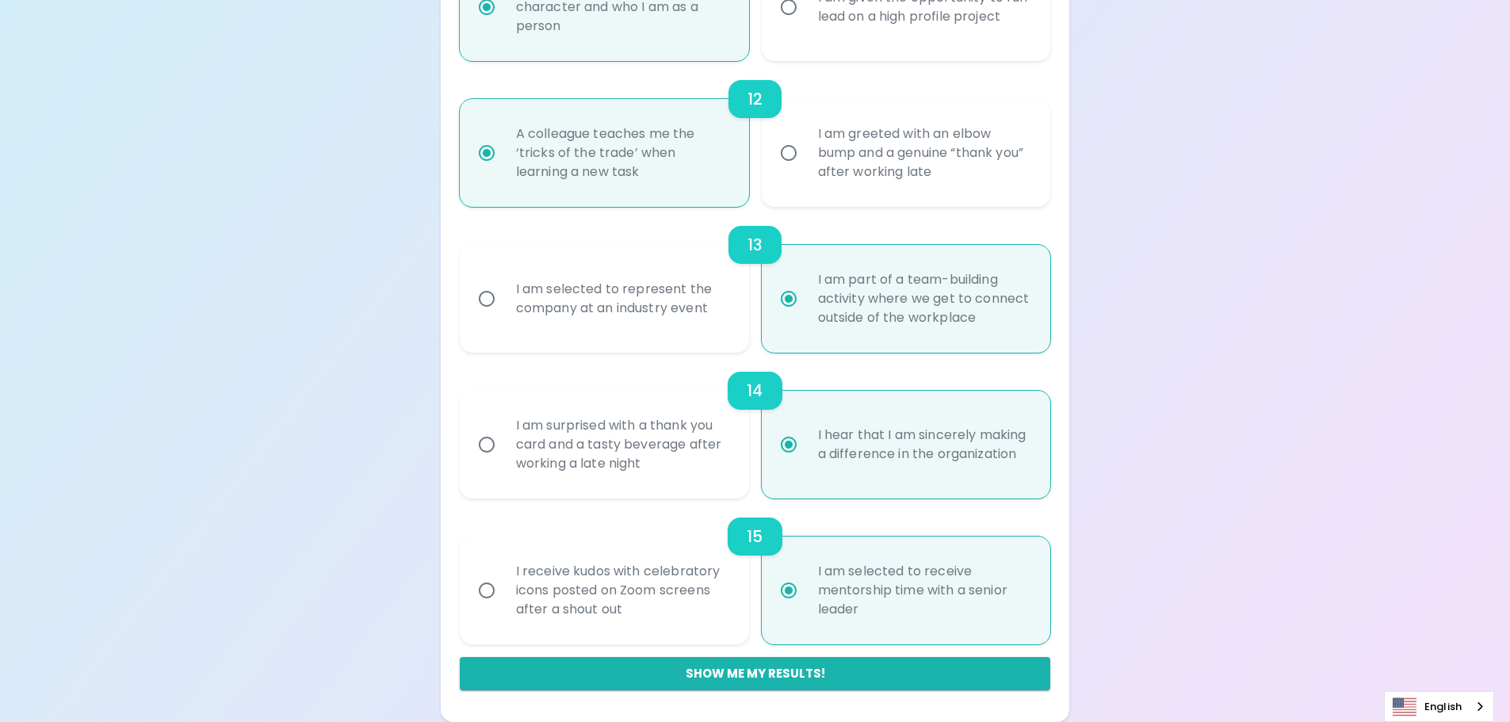
scroll to position [277, 0]
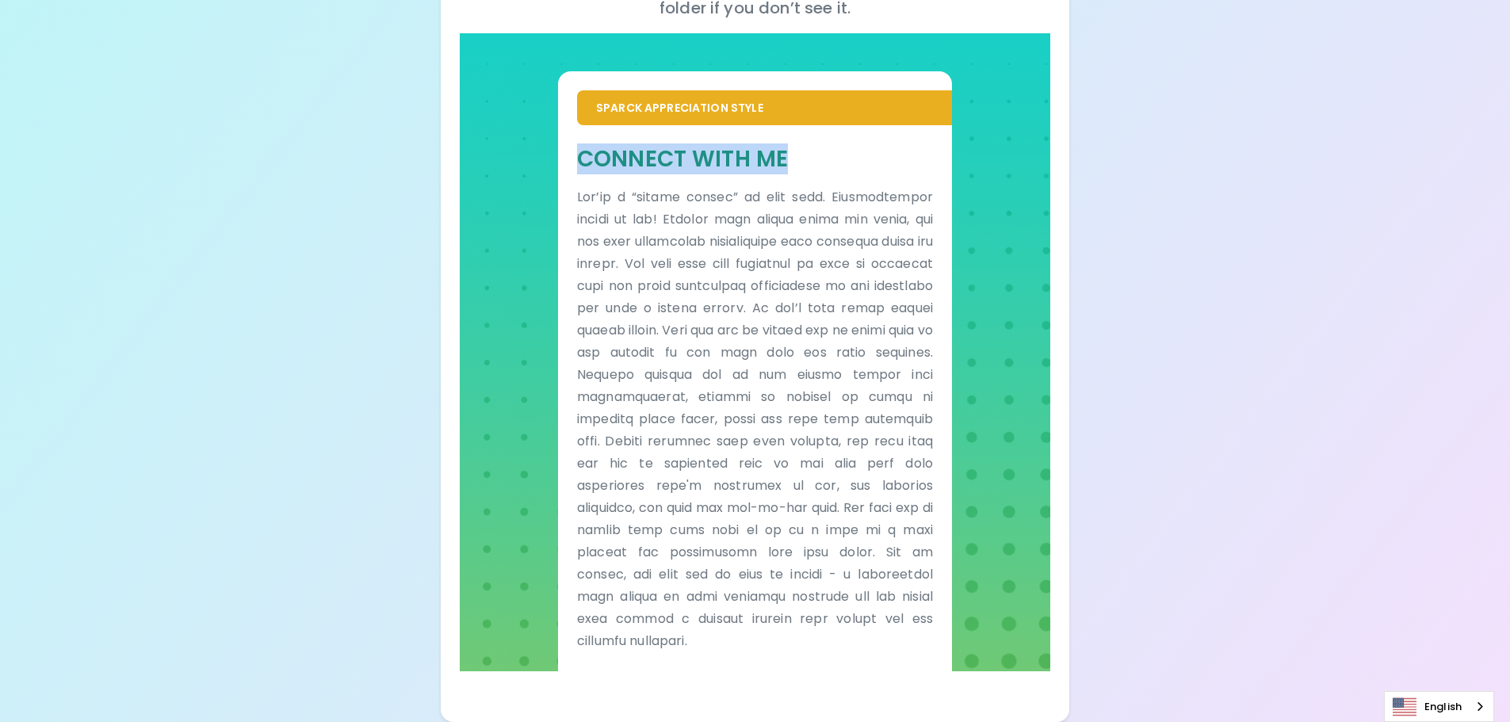
drag, startPoint x: 793, startPoint y: 159, endPoint x: 575, endPoint y: 157, distance: 217.2
click at [575, 157] on div "Connect With Me" at bounding box center [755, 398] width 394 height 546
copy h5 "Connect With Me"
click at [1209, 304] on div "Your Sparck Appreciation Style Results Check your email for the full results! D…" at bounding box center [755, 222] width 1510 height 999
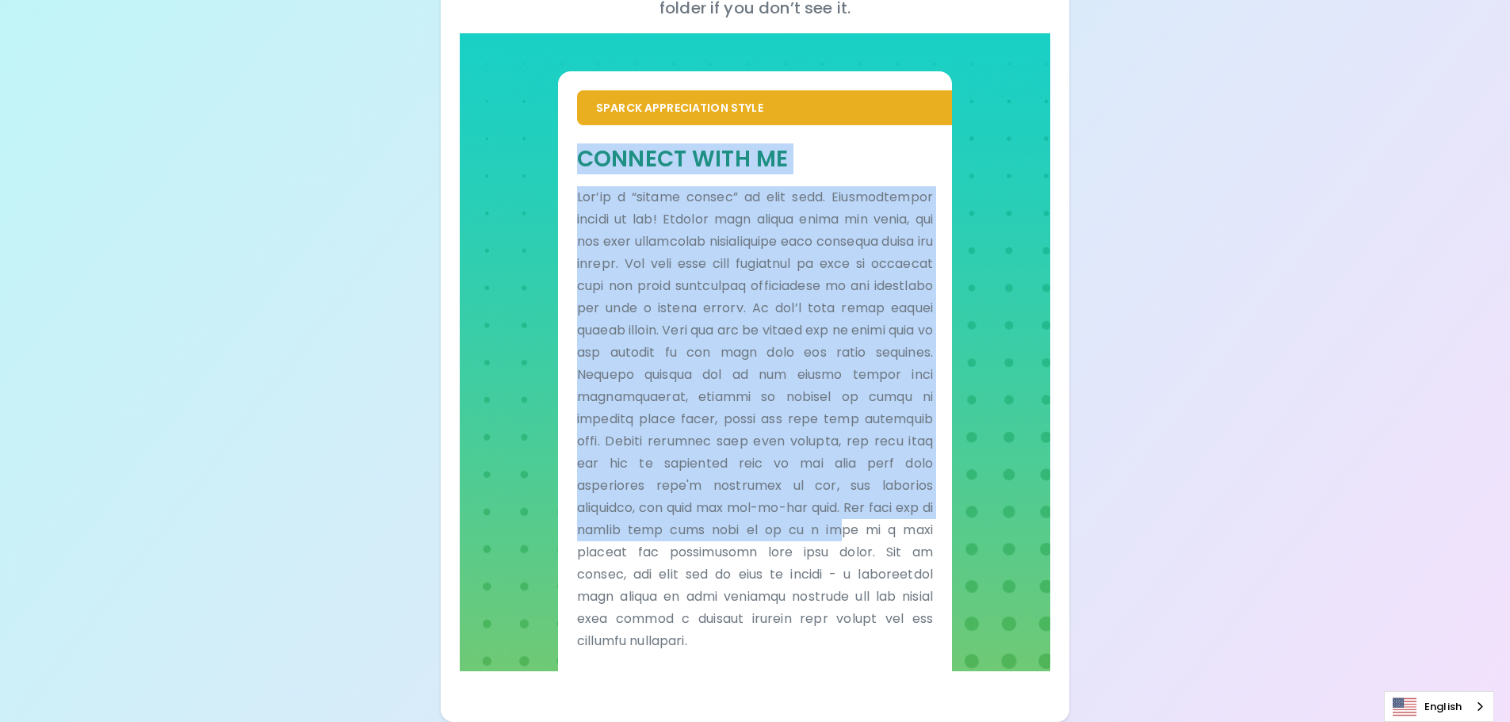
drag, startPoint x: 579, startPoint y: 161, endPoint x: 805, endPoint y: 379, distance: 313.9
click at [845, 520] on div "Connect With Me" at bounding box center [755, 398] width 356 height 508
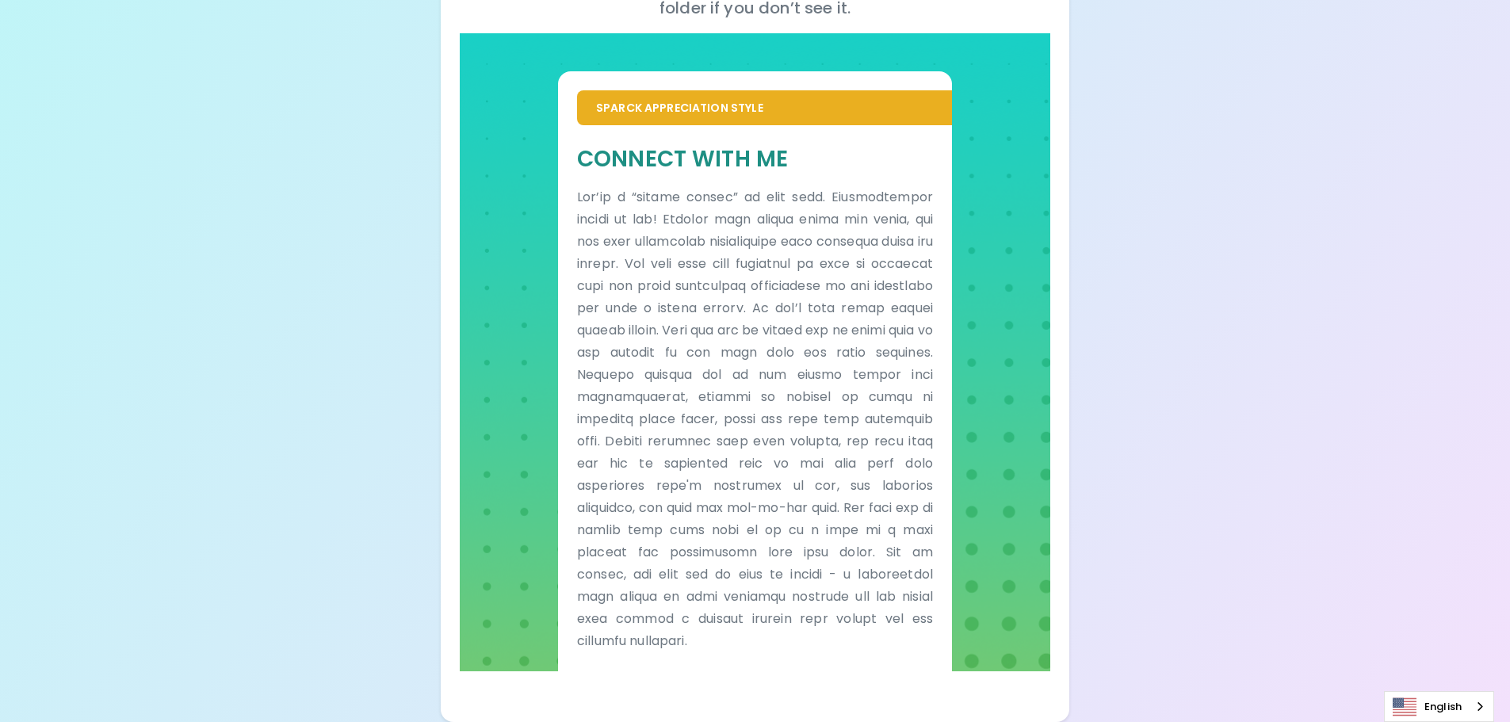
click at [596, 103] on p "Sparck Appreciation Style" at bounding box center [764, 108] width 337 height 16
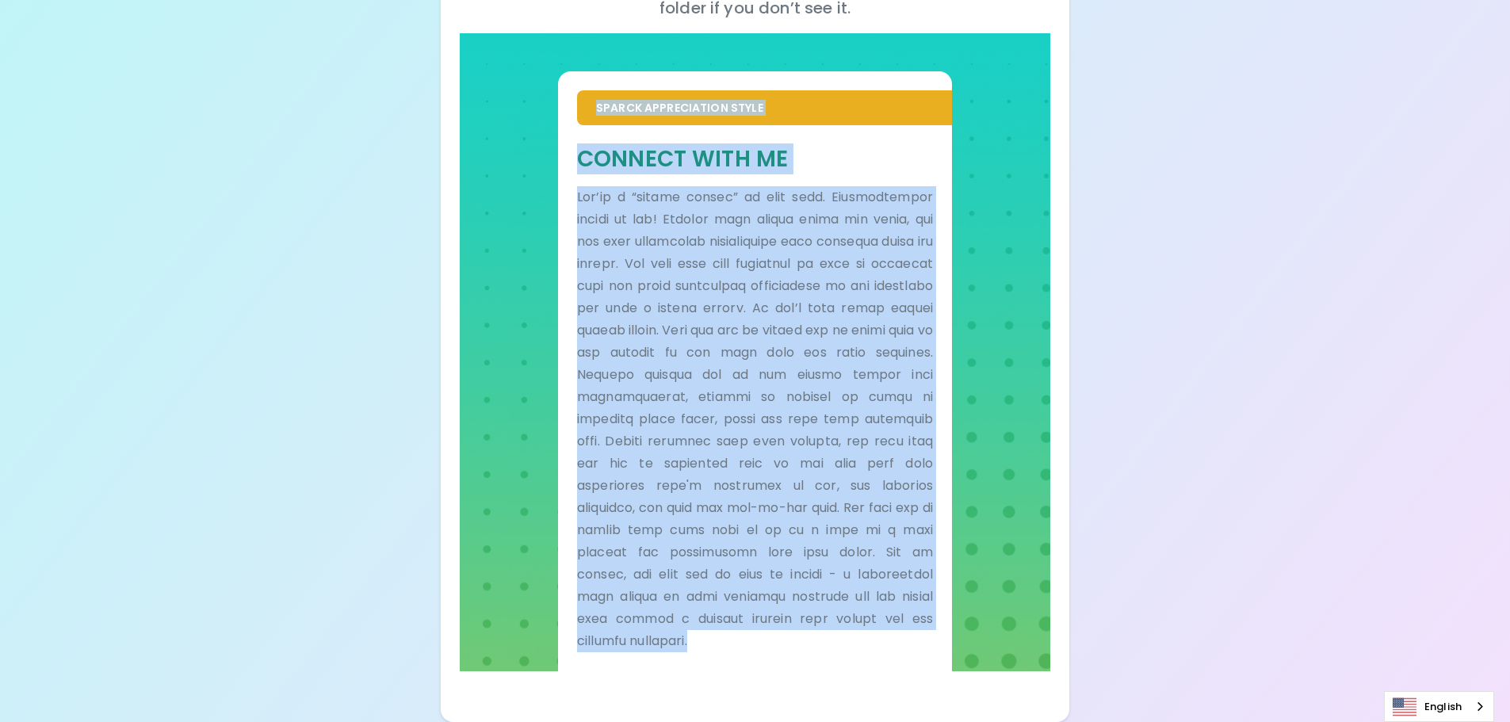
drag, startPoint x: 596, startPoint y: 104, endPoint x: 835, endPoint y: 661, distance: 606.5
click at [835, 661] on div "Sparck Appreciation Style Connect With Me" at bounding box center [755, 371] width 394 height 600
copy div "Loremi Dolorsitamet Conse Adipisc Elit Se Doe’te i “utlabo etdolo” ma aliq enim…"
